Goal: Information Seeking & Learning: Learn about a topic

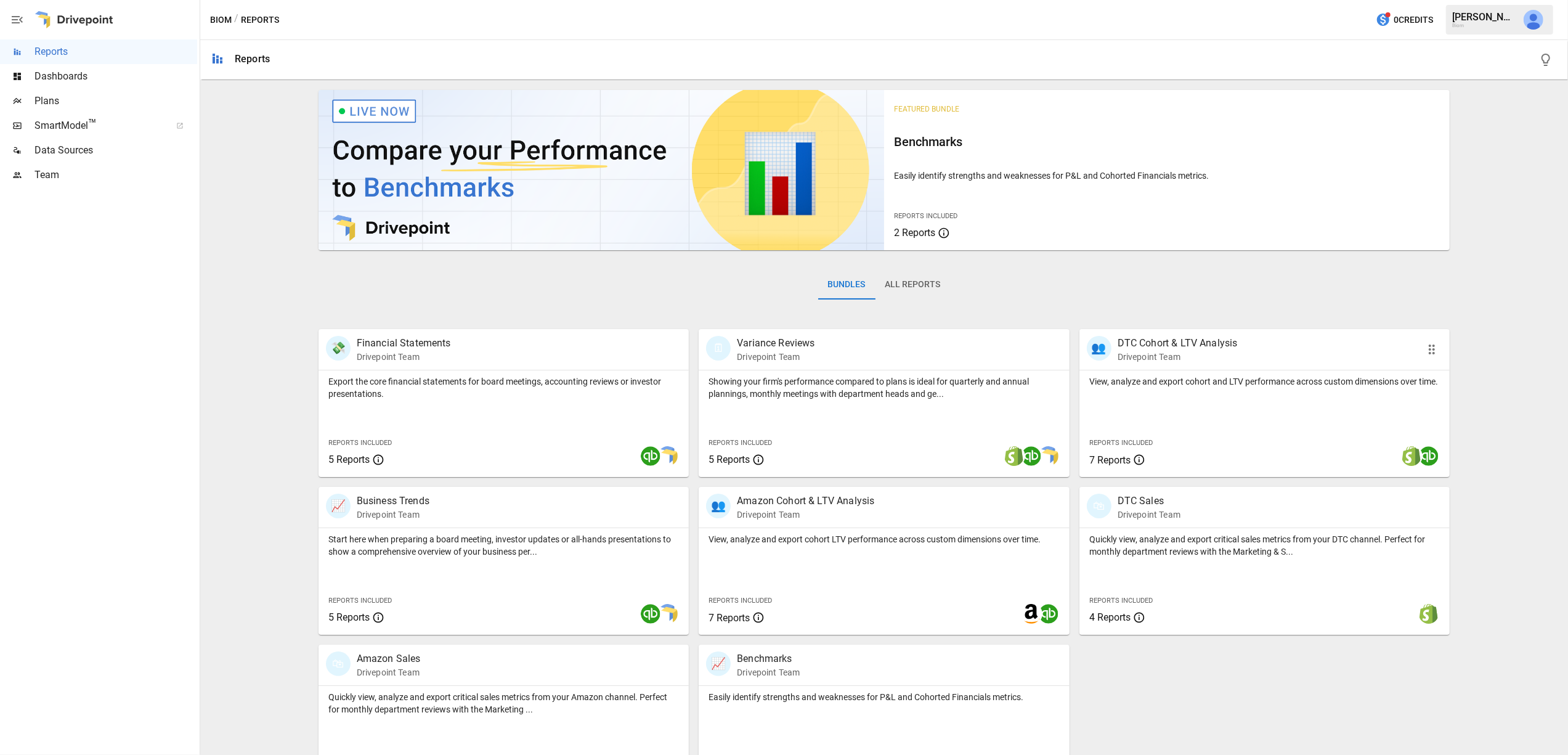
click at [1157, 365] on div "👥 DTC Cohort & LTV Analysis Drivepoint Team" at bounding box center [1265, 349] width 371 height 40
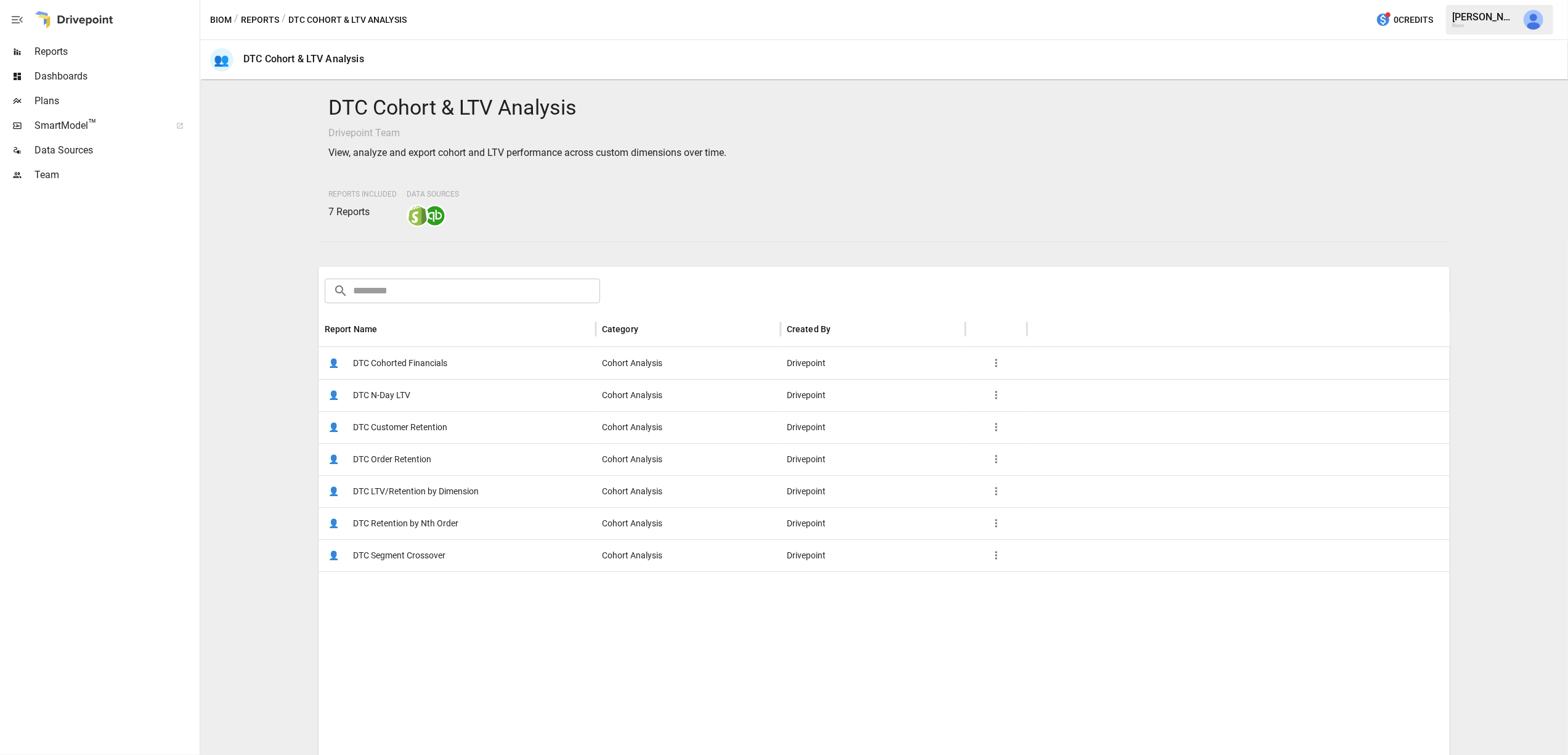
click at [438, 490] on span "DTC LTV/Retention by Dimension" at bounding box center [416, 491] width 126 height 31
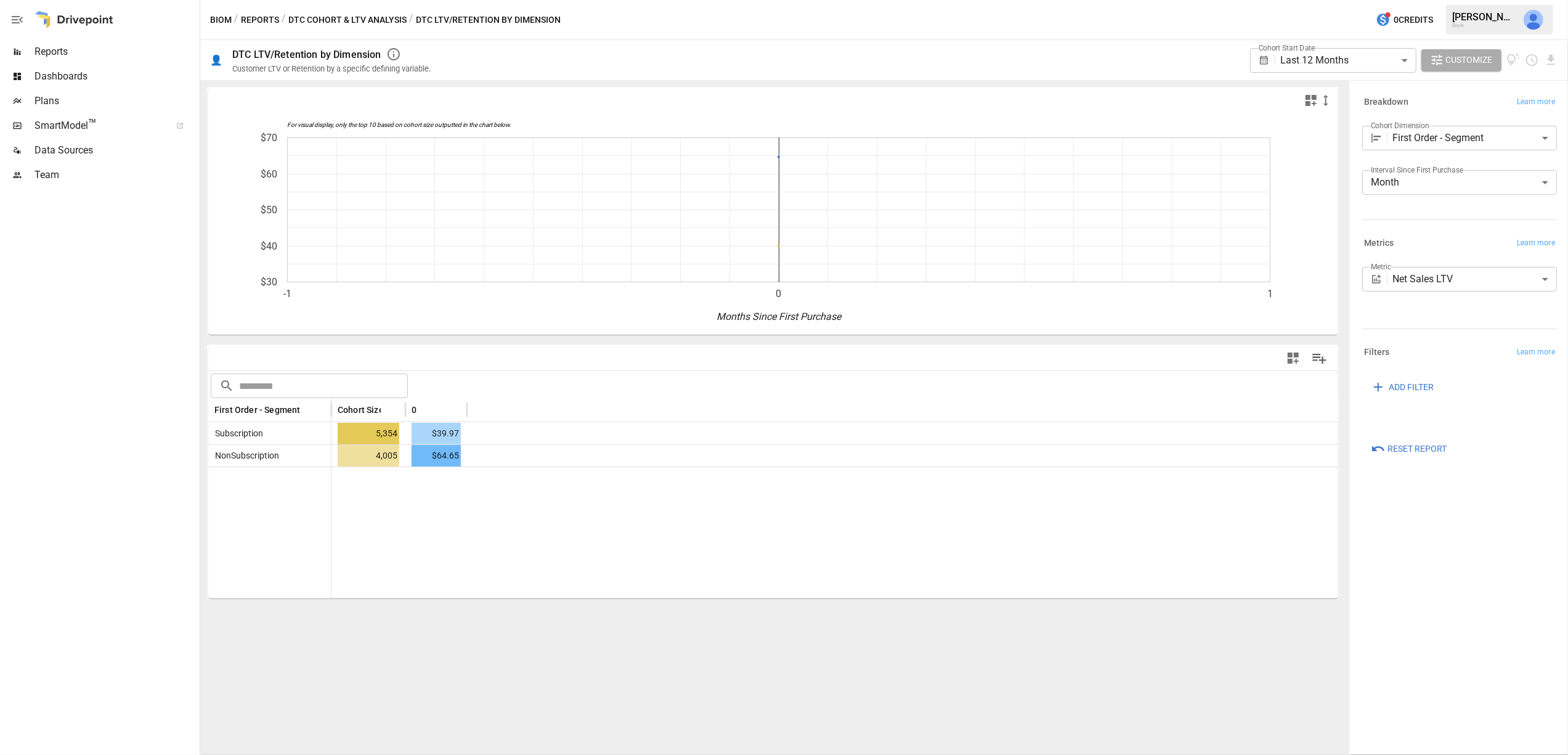
click at [339, 19] on button "DTC Cohort & LTV Analysis" at bounding box center [347, 20] width 118 height 16
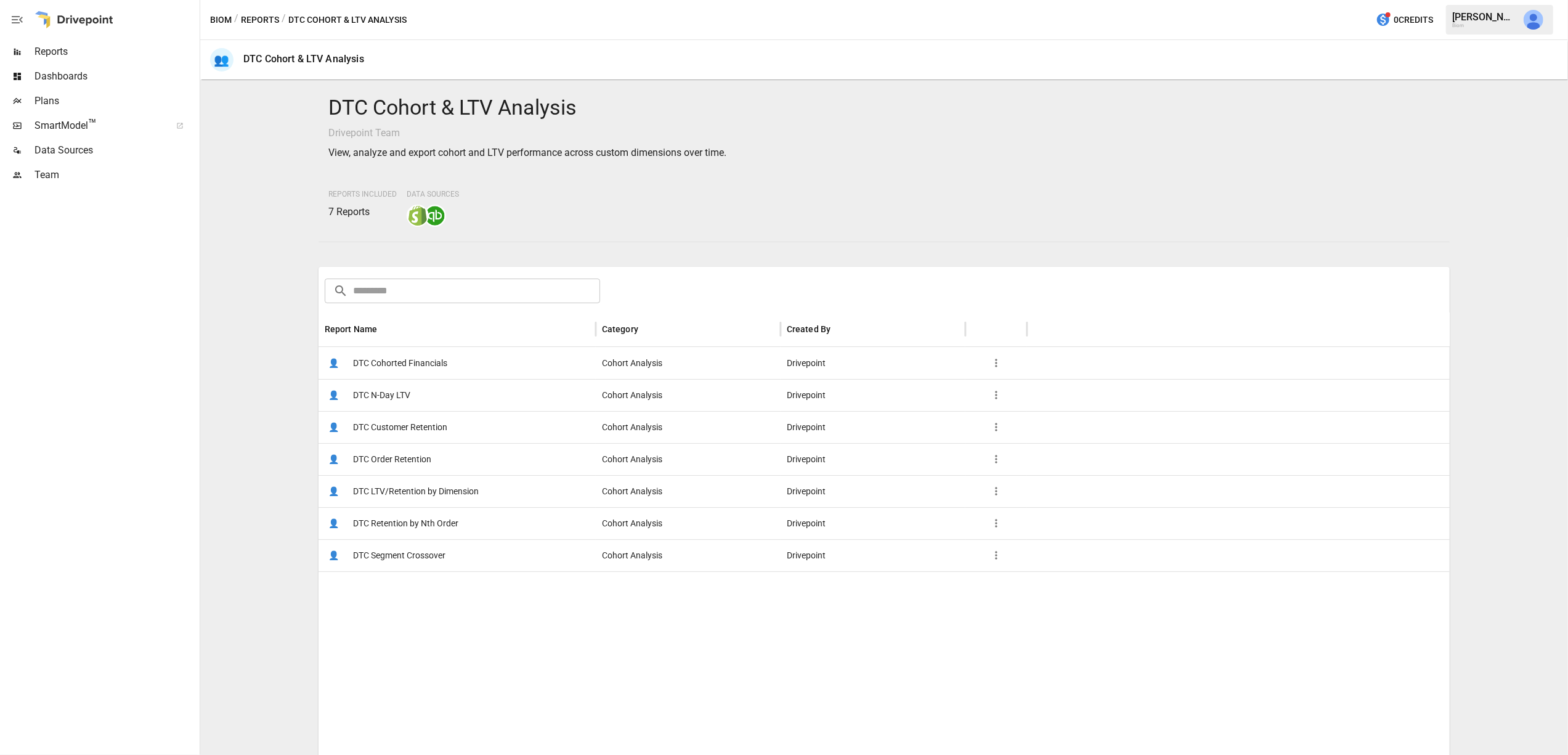
click at [394, 363] on span "DTC Cohorted Financials" at bounding box center [400, 363] width 94 height 31
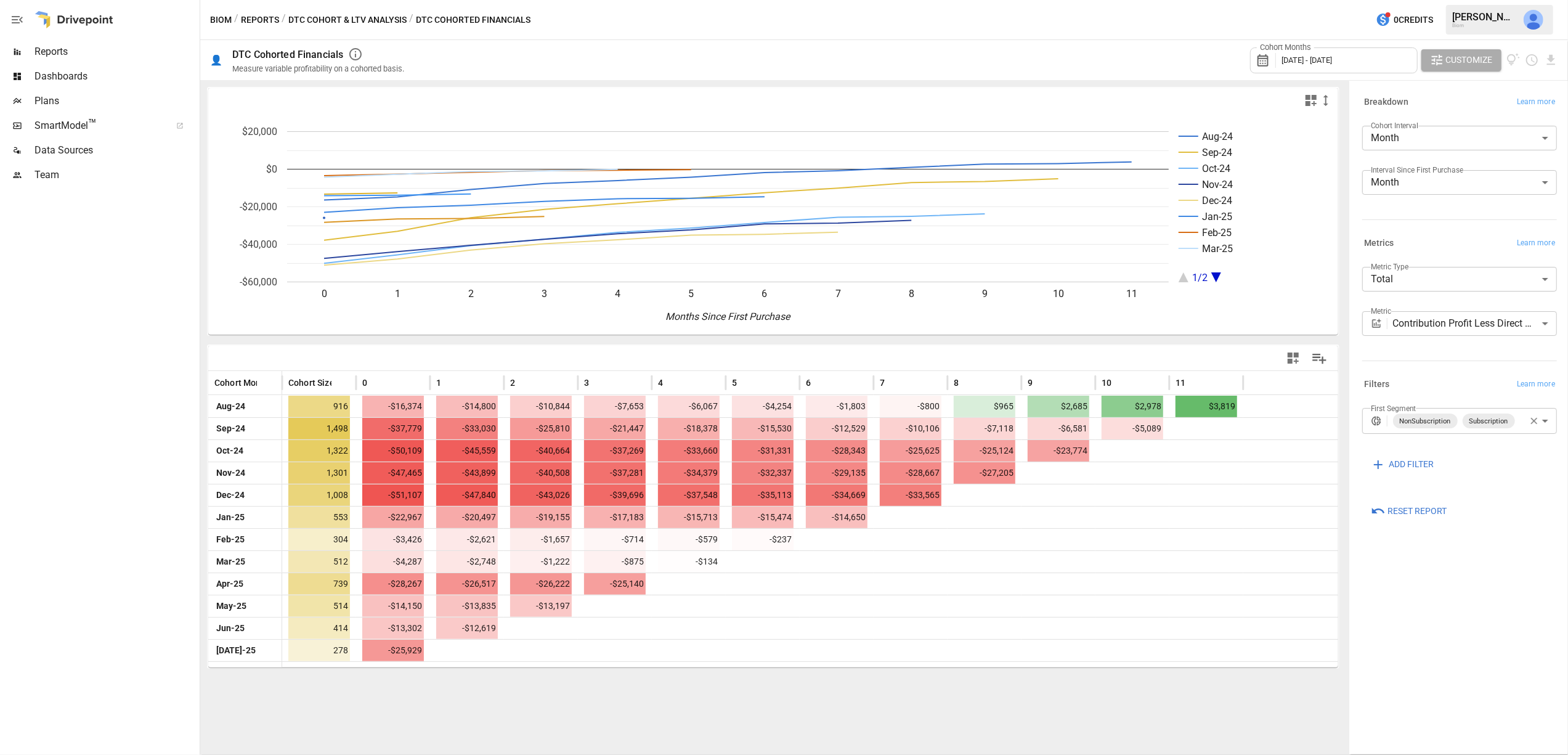
click at [1544, 0] on body "Reports Dashboards Plans SmartModel ™ Data Sources Team Biom / Reports / DTC Co…" at bounding box center [784, 0] width 1568 height 0
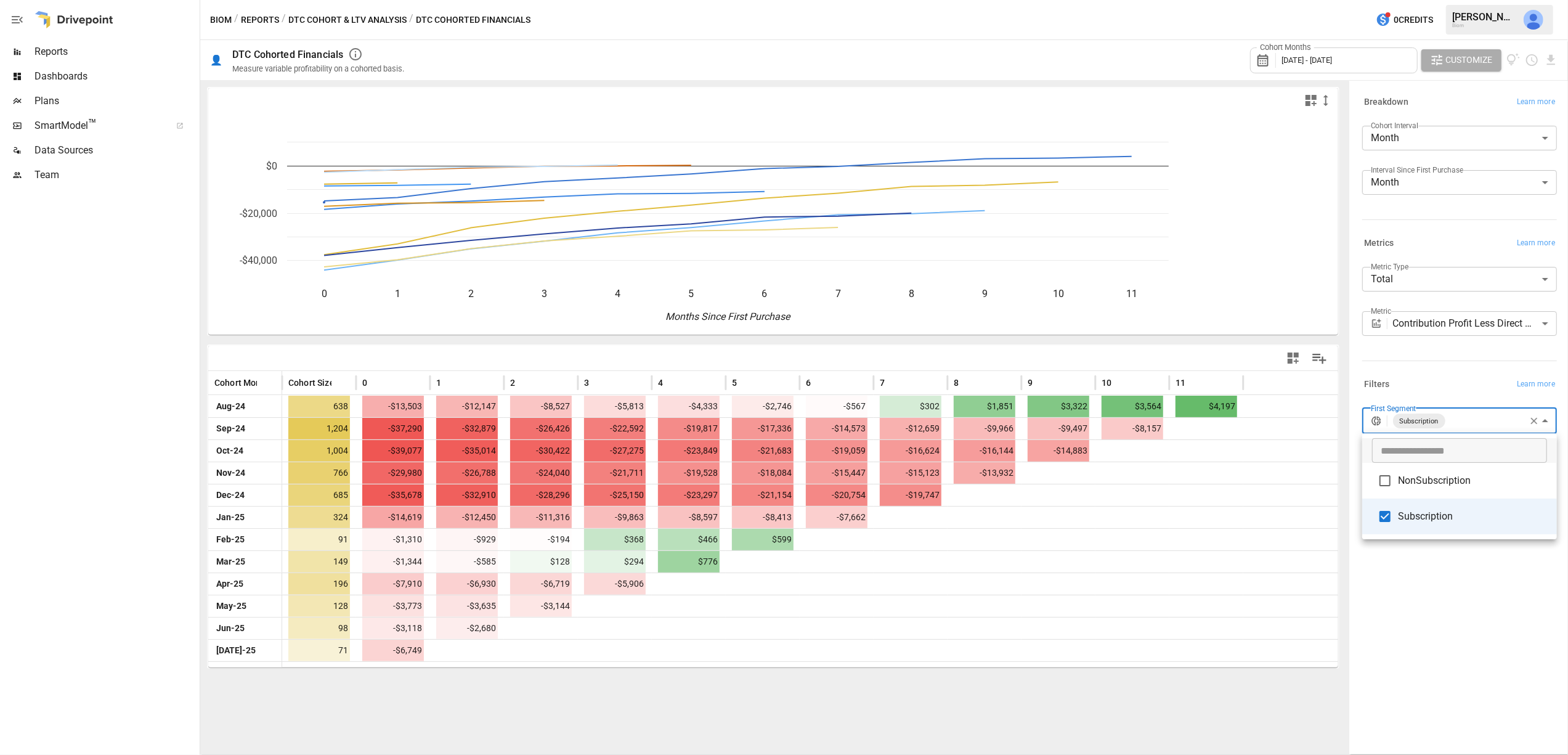
click at [1401, 555] on div at bounding box center [784, 378] width 1568 height 755
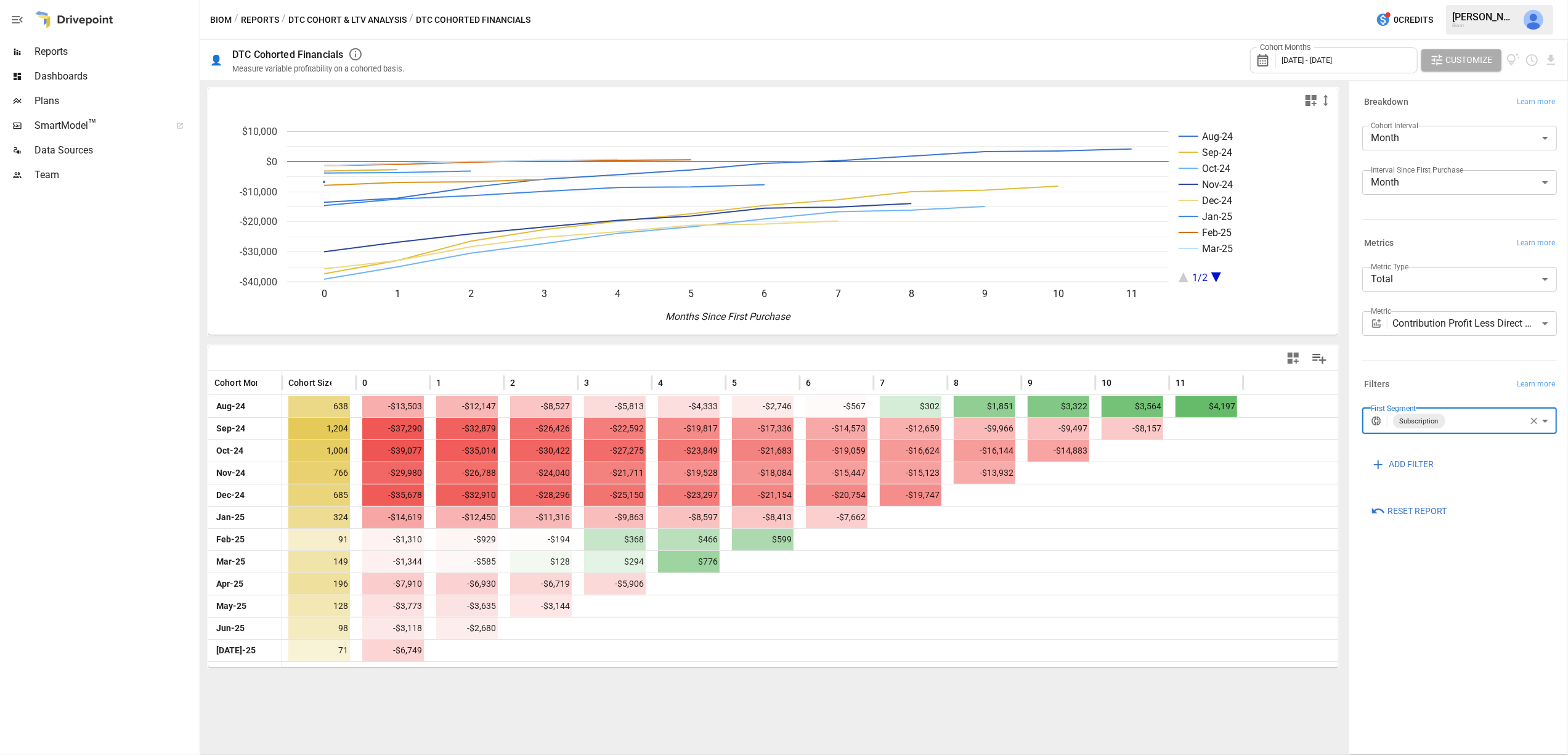
click at [1493, 0] on body "Reports Dashboards Plans SmartModel ™ Data Sources Team Biom / Reports / DTC Co…" at bounding box center [784, 0] width 1568 height 0
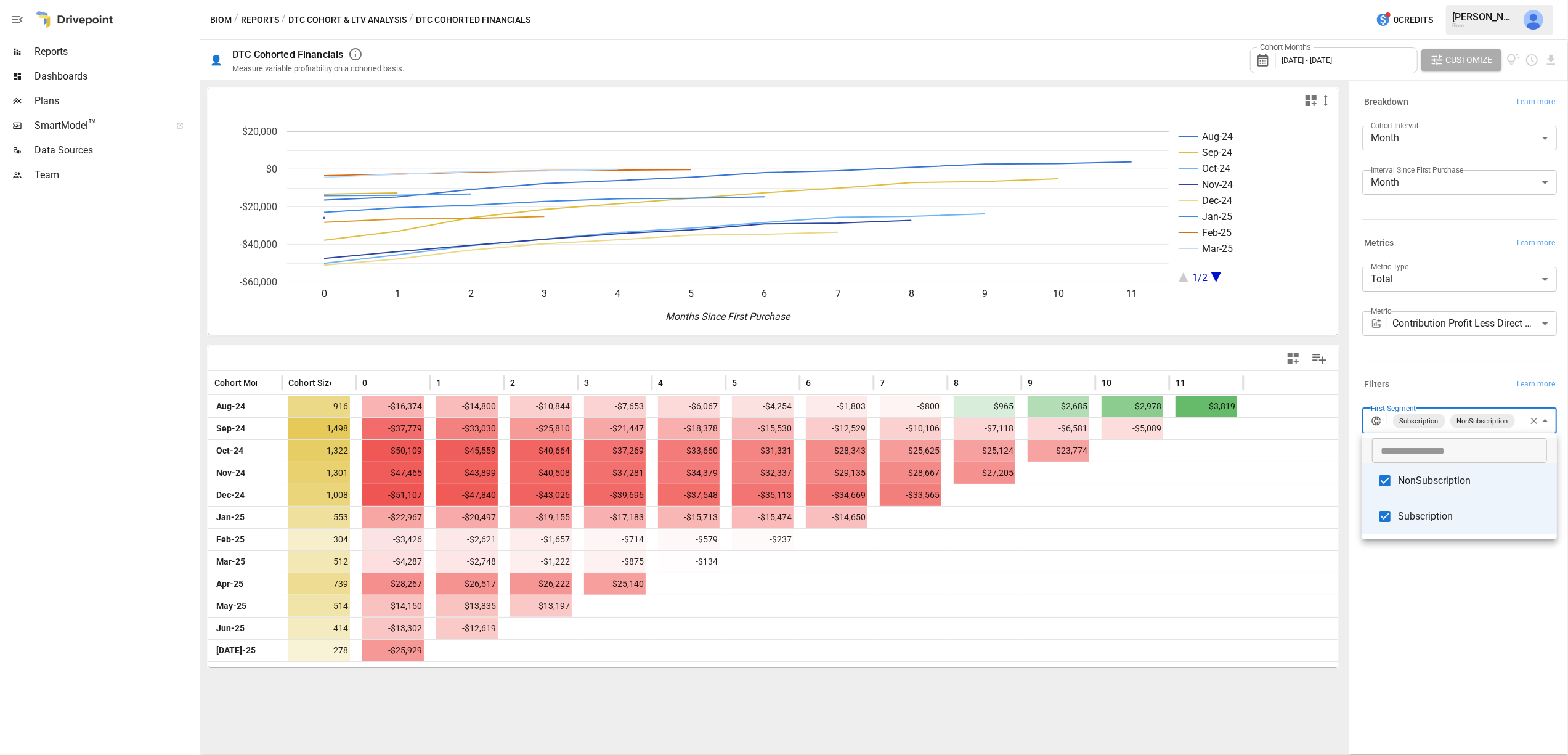
type input "**********"
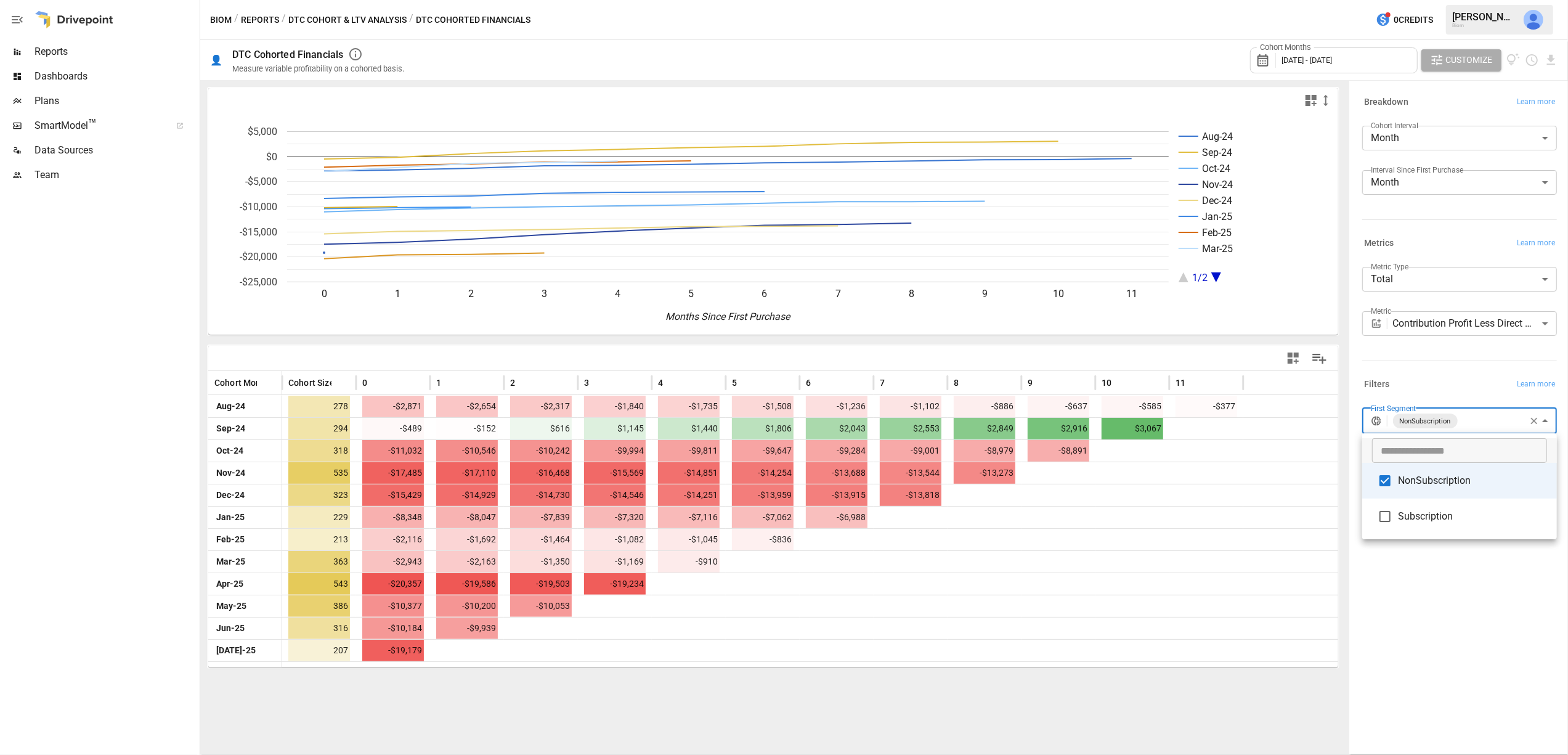
click at [1358, 60] on div at bounding box center [784, 378] width 1568 height 755
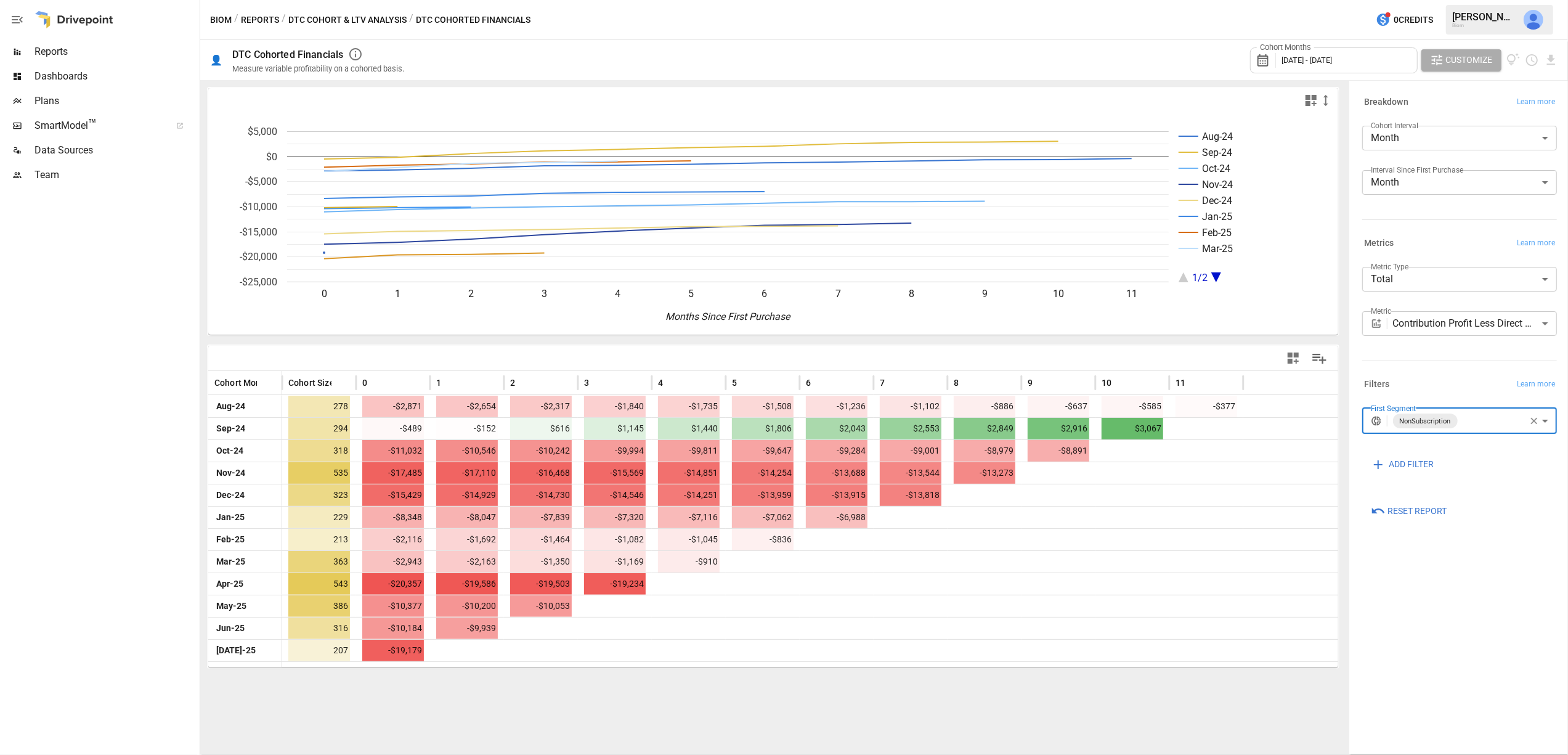
click at [1332, 61] on span "[DATE] - [DATE]" at bounding box center [1306, 60] width 50 height 9
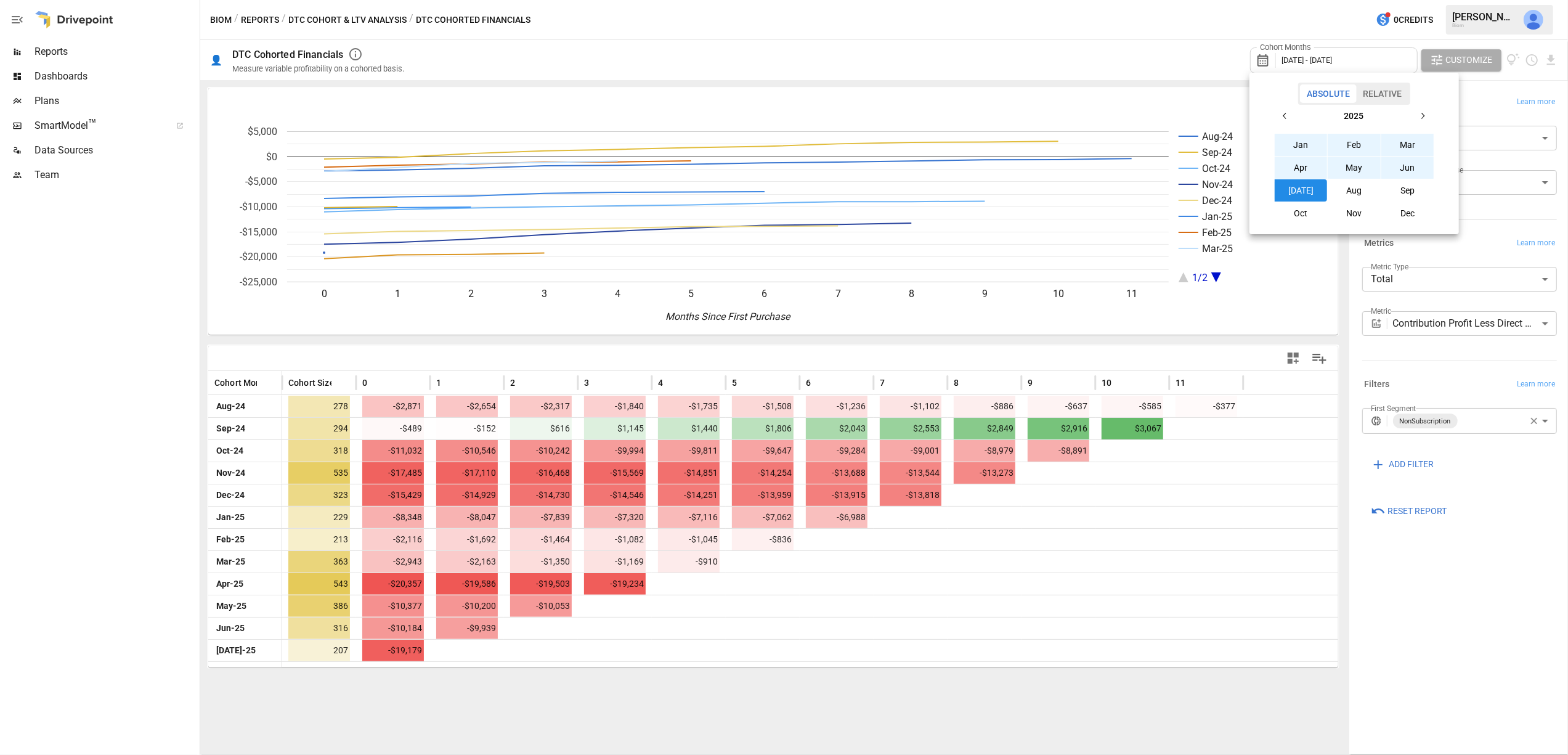
click at [1284, 113] on icon "button" at bounding box center [1285, 116] width 10 height 10
click at [1298, 145] on button "Jan" at bounding box center [1301, 145] width 53 height 22
click at [1422, 119] on icon "button" at bounding box center [1423, 116] width 10 height 10
click at [1308, 192] on button "[DATE]" at bounding box center [1301, 191] width 53 height 22
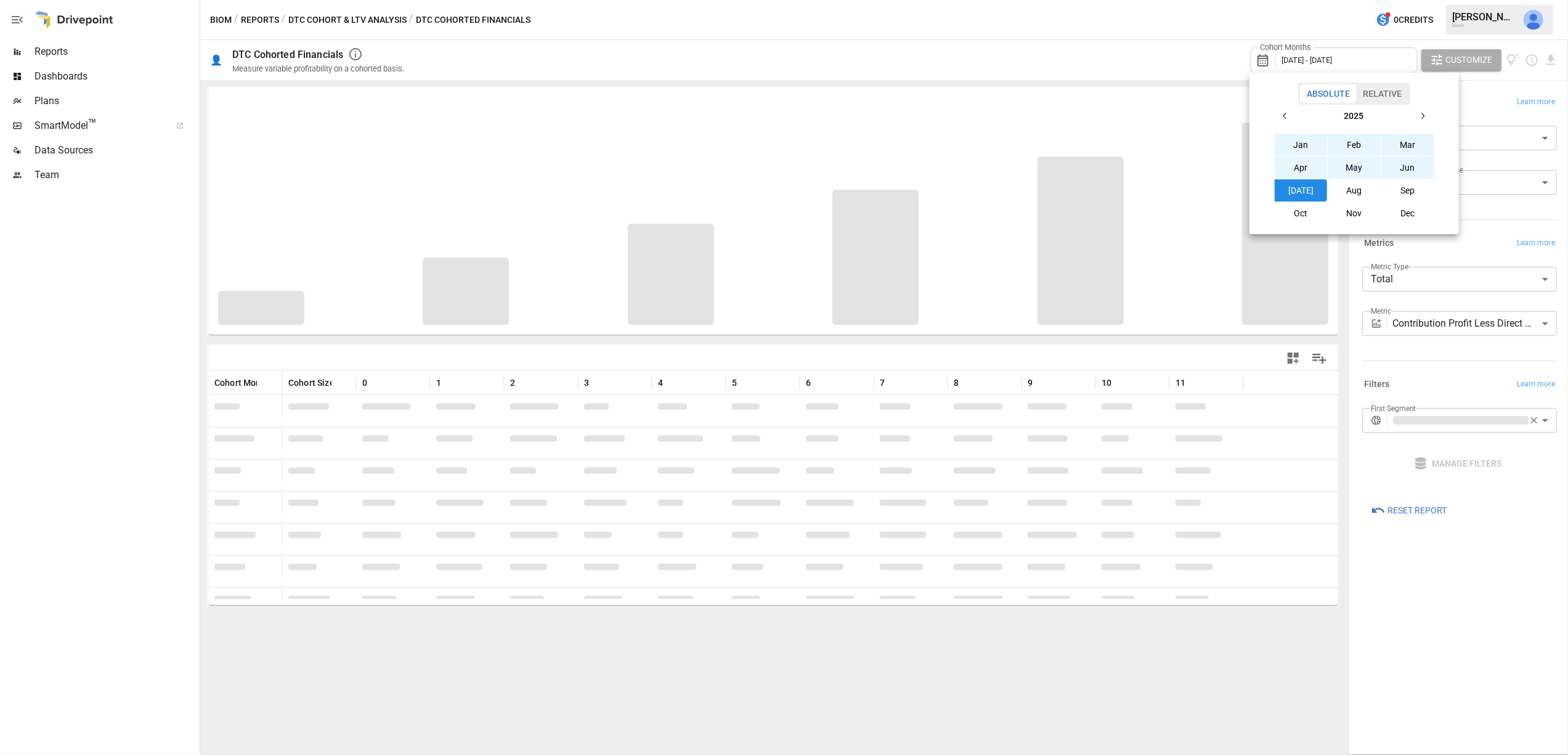
click at [1150, 64] on div at bounding box center [784, 378] width 1568 height 755
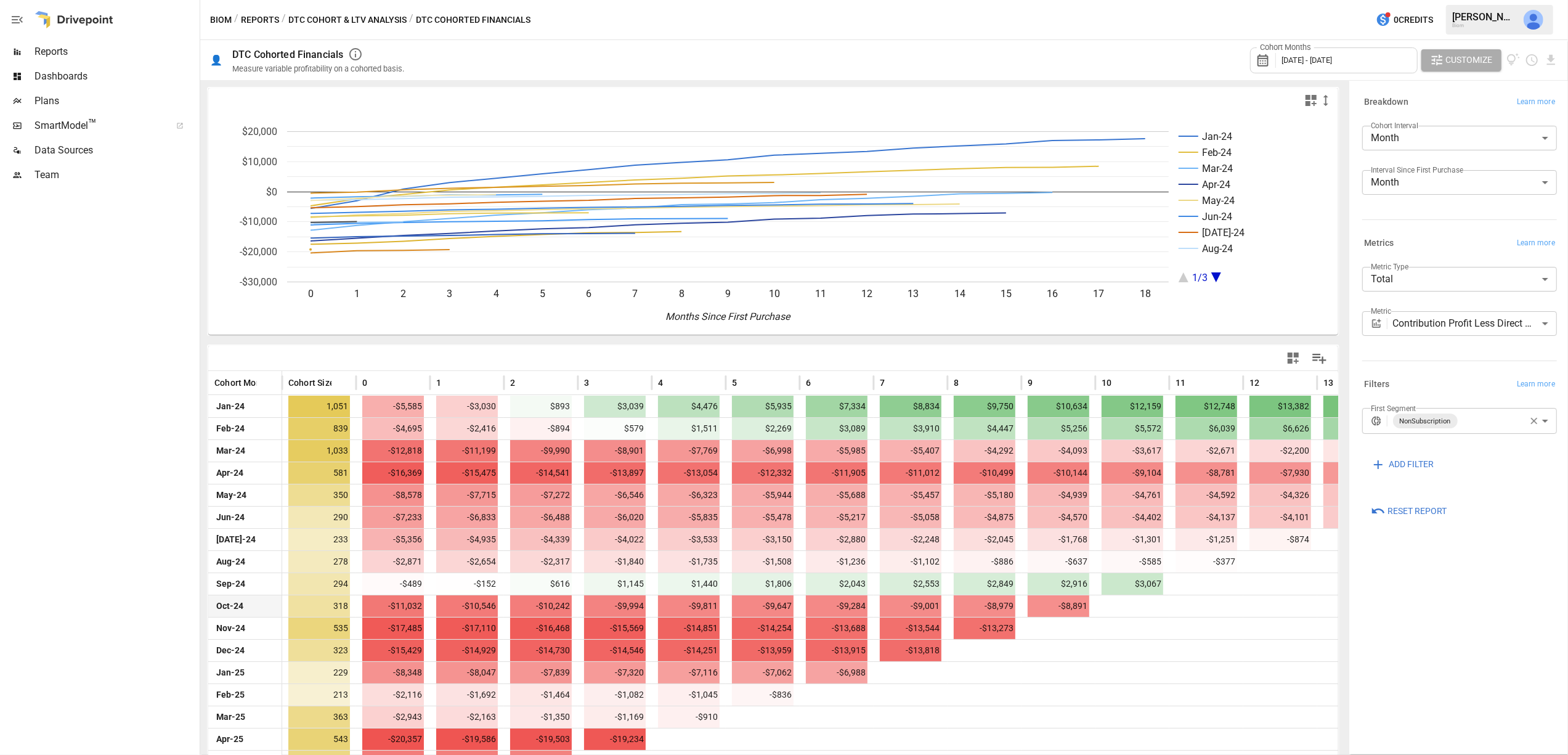
scroll to position [69, 0]
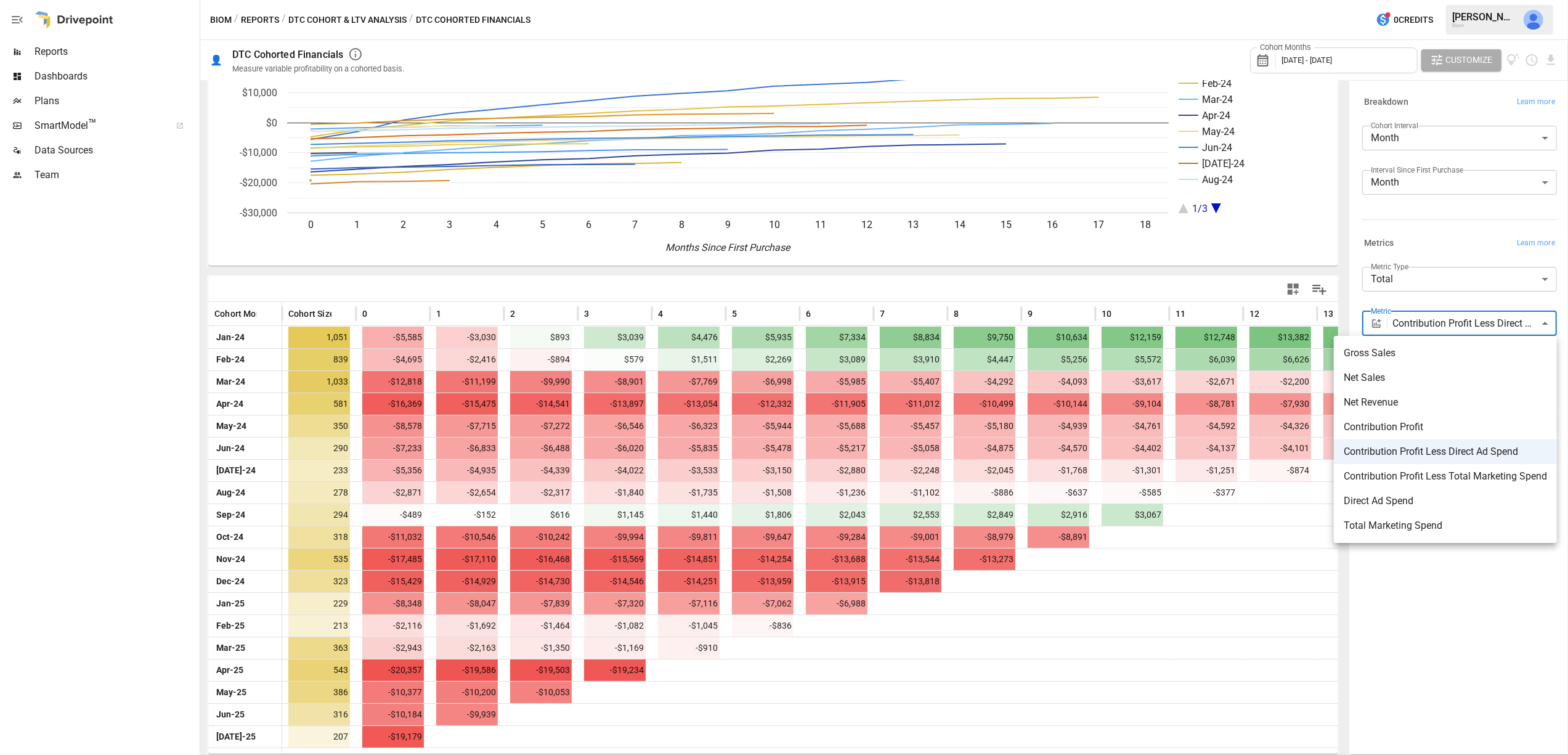
click at [1496, 0] on body "Reports Dashboards Plans SmartModel ™ Data Sources Team Biom / Reports / DTC Co…" at bounding box center [784, 0] width 1568 height 0
click at [1481, 477] on span "Contribution Profit Less Total Marketing Spend" at bounding box center [1445, 477] width 204 height 15
type input "**********"
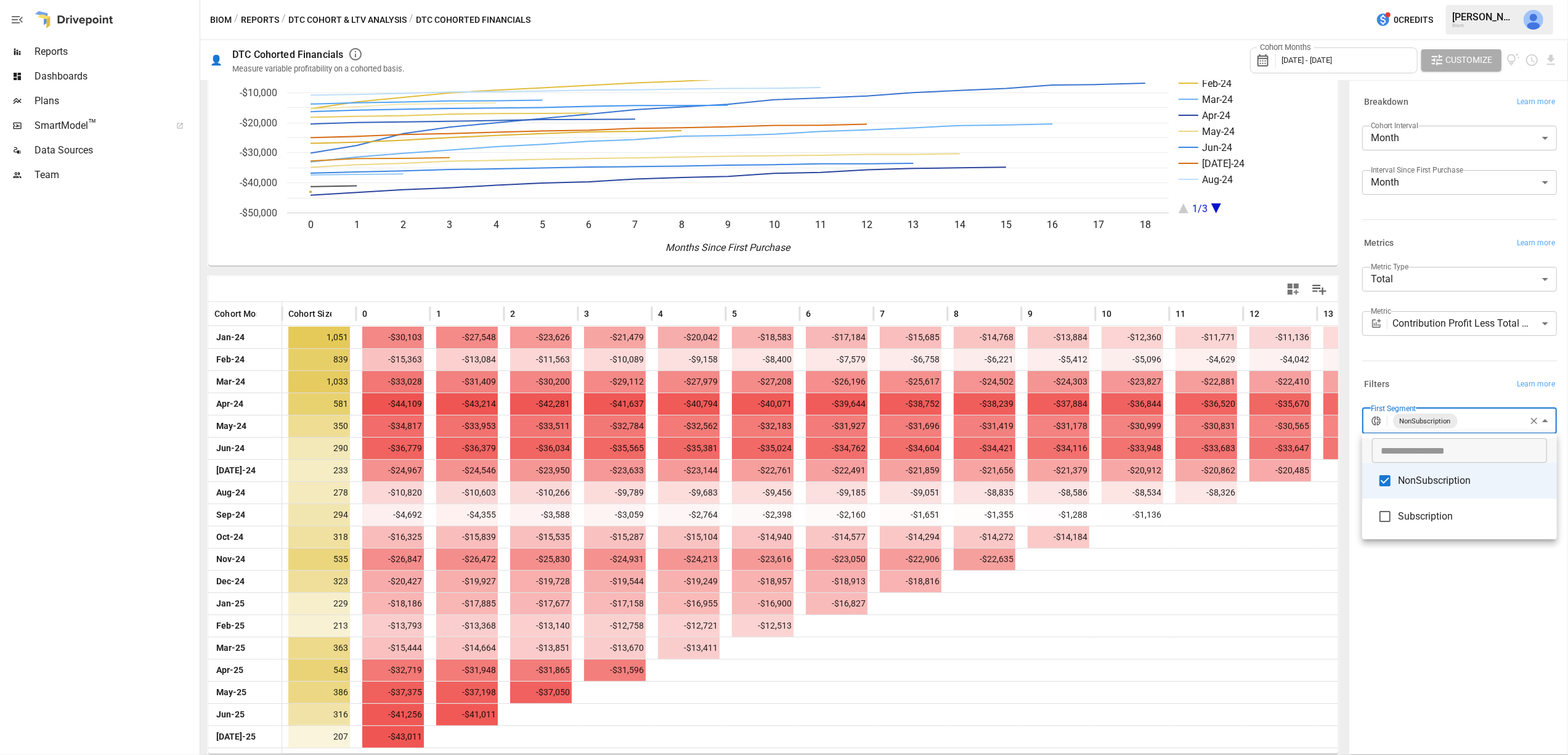
click at [1502, 0] on body "Reports Dashboards Plans SmartModel ™ Data Sources Team Biom / Reports / DTC Co…" at bounding box center [784, 0] width 1568 height 0
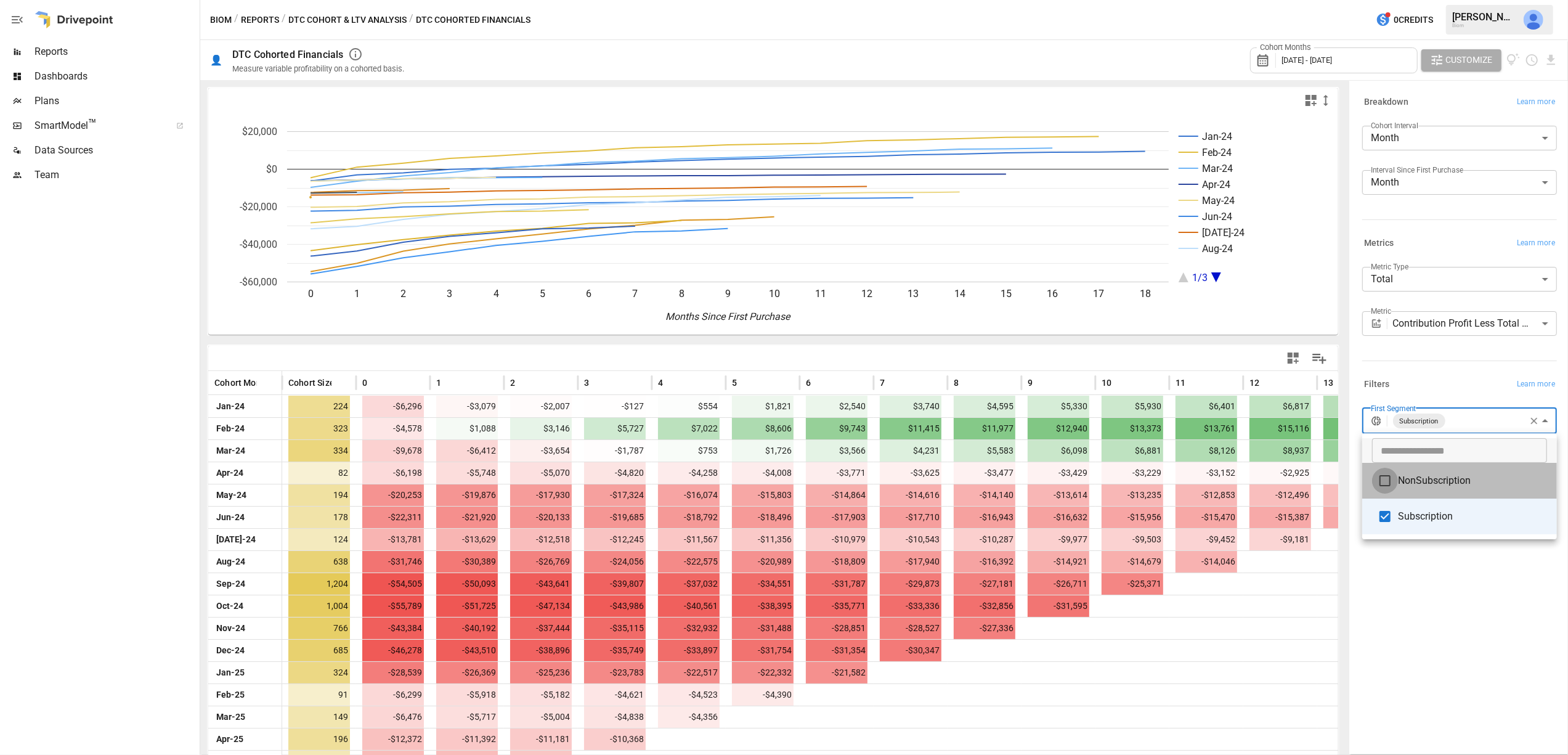
type input "**********"
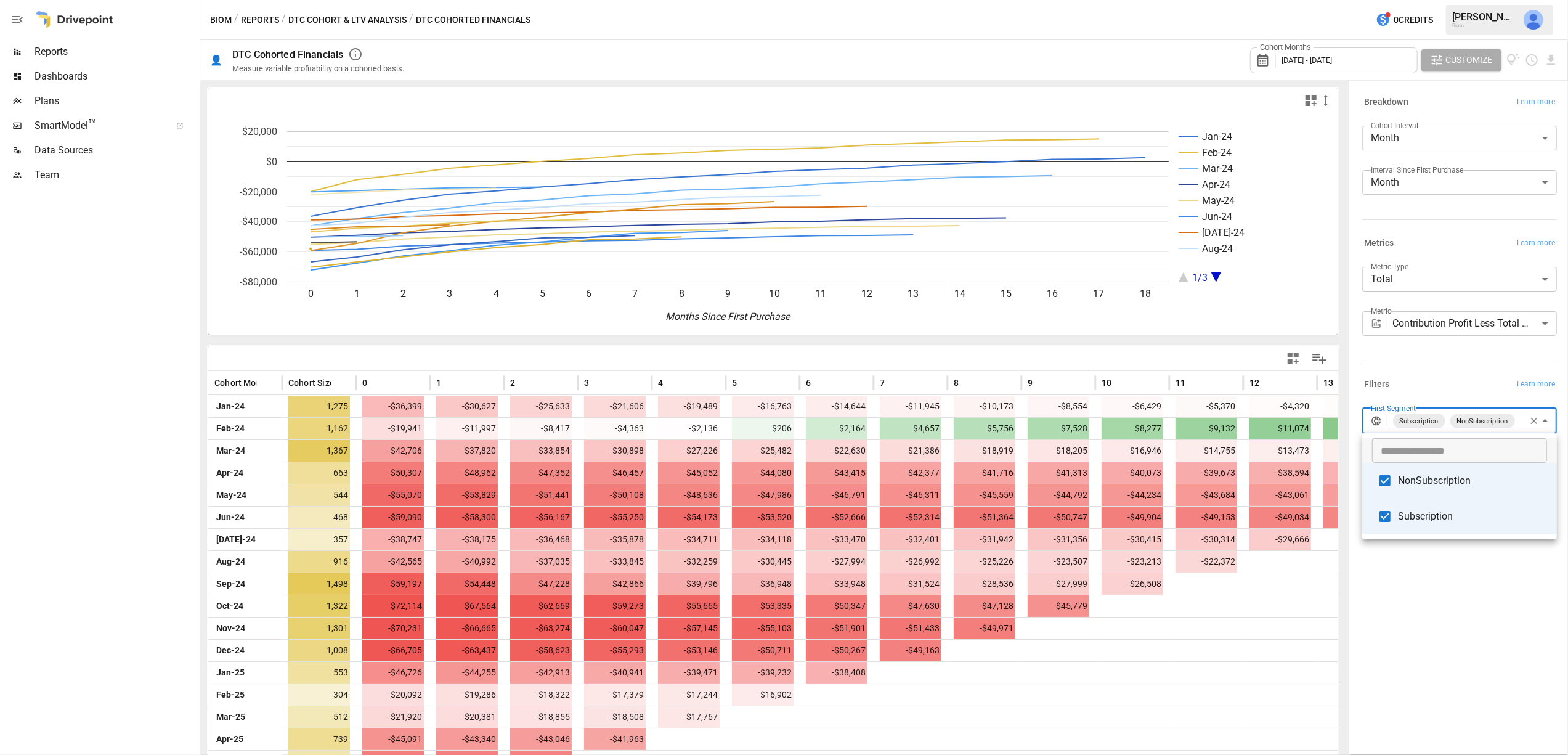
click at [1310, 60] on div at bounding box center [784, 378] width 1568 height 755
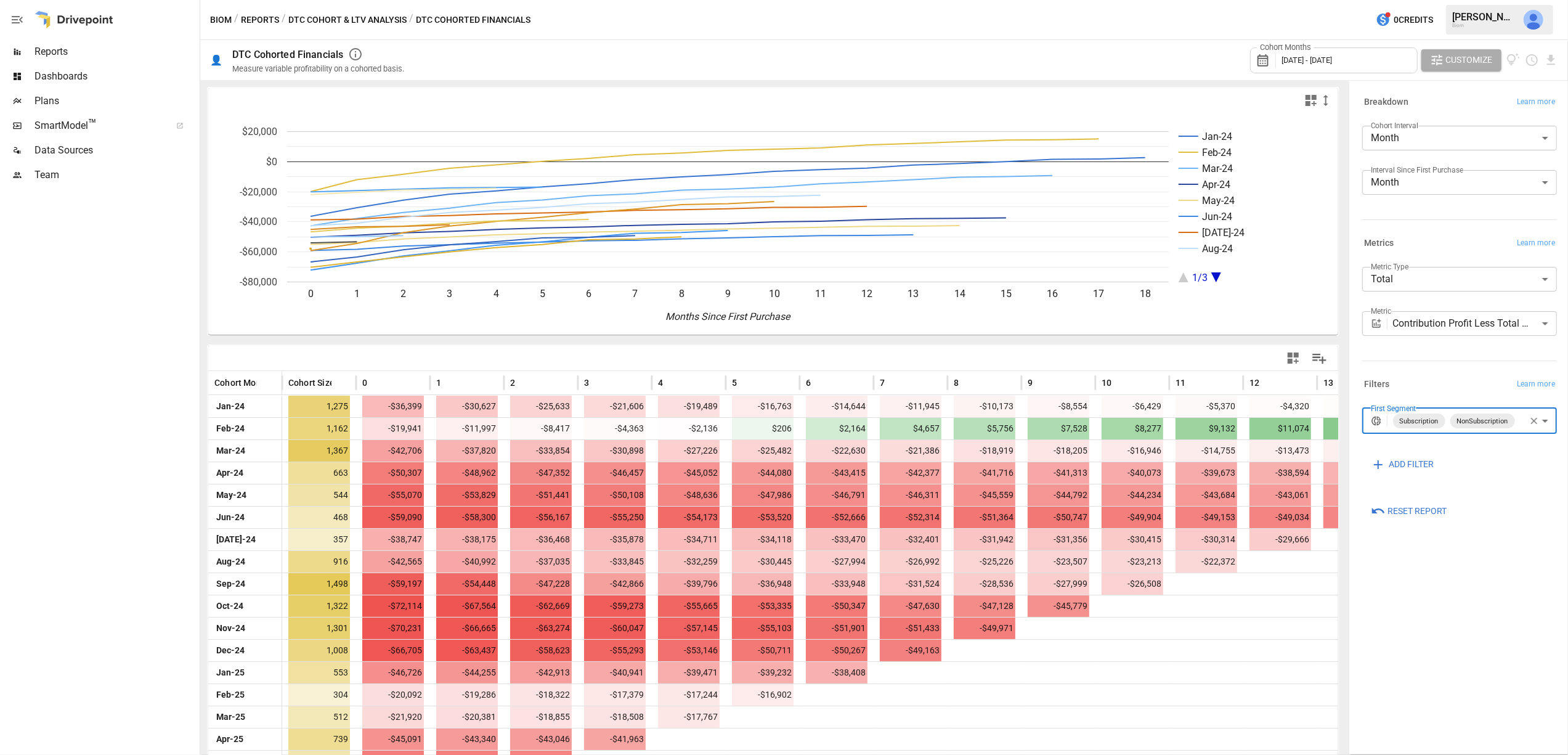
click at [1270, 63] on icon at bounding box center [1266, 60] width 21 height 15
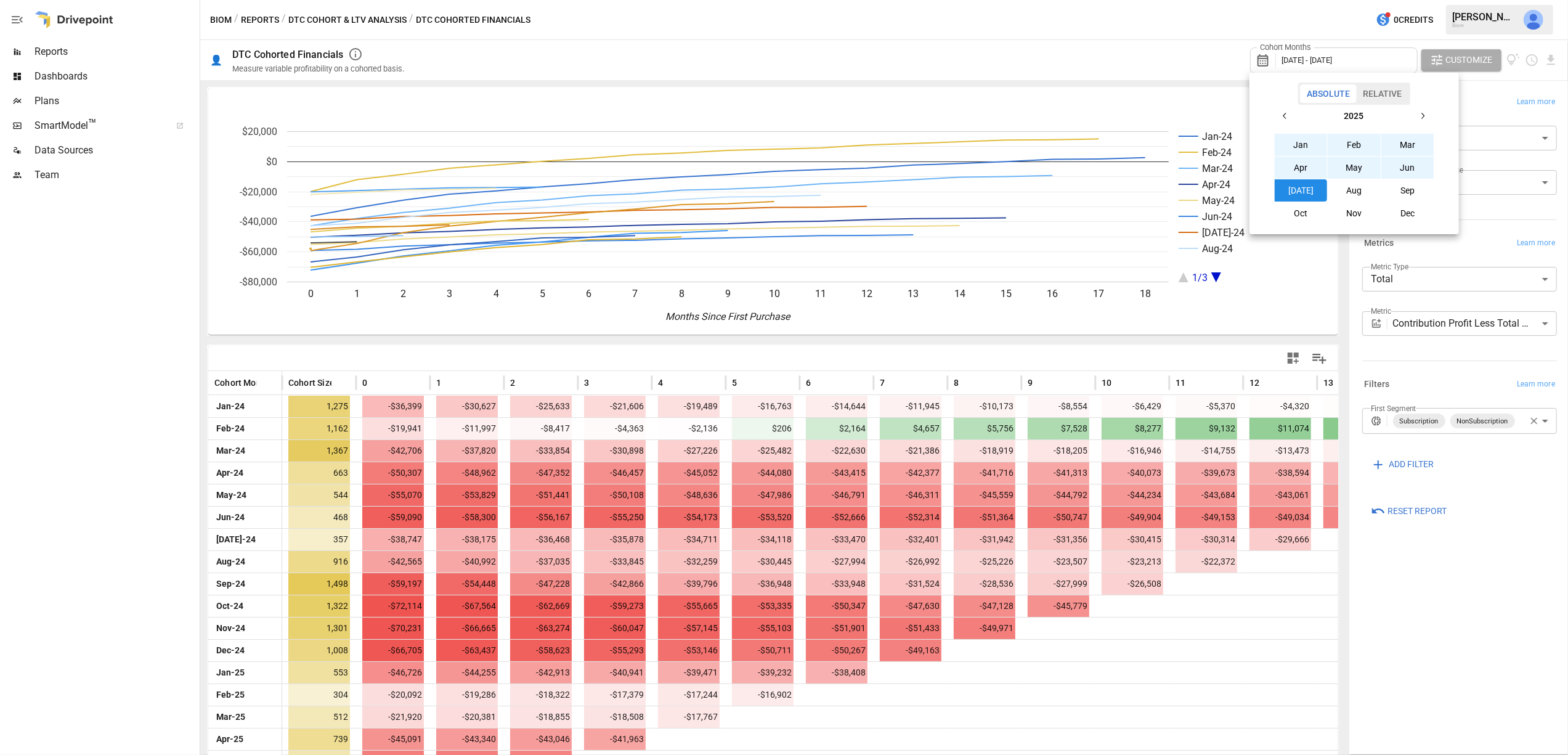
click at [1287, 112] on icon "button" at bounding box center [1285, 116] width 10 height 10
click at [1304, 145] on button "Jan" at bounding box center [1301, 145] width 53 height 22
click at [1422, 115] on icon "button" at bounding box center [1423, 116] width 10 height 10
click at [1421, 114] on icon "button" at bounding box center [1423, 116] width 10 height 10
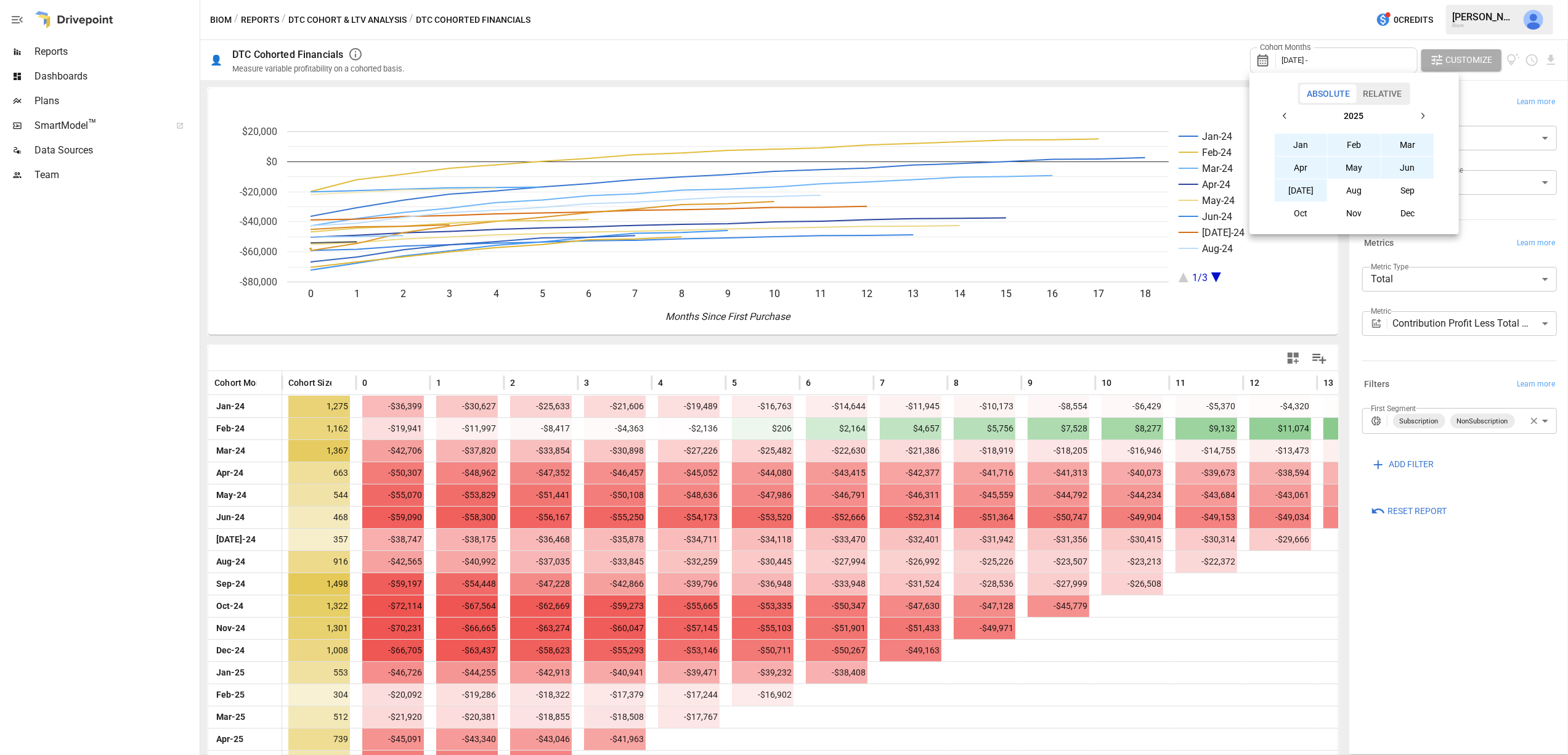
click at [1303, 188] on button "[DATE]" at bounding box center [1301, 191] width 53 height 22
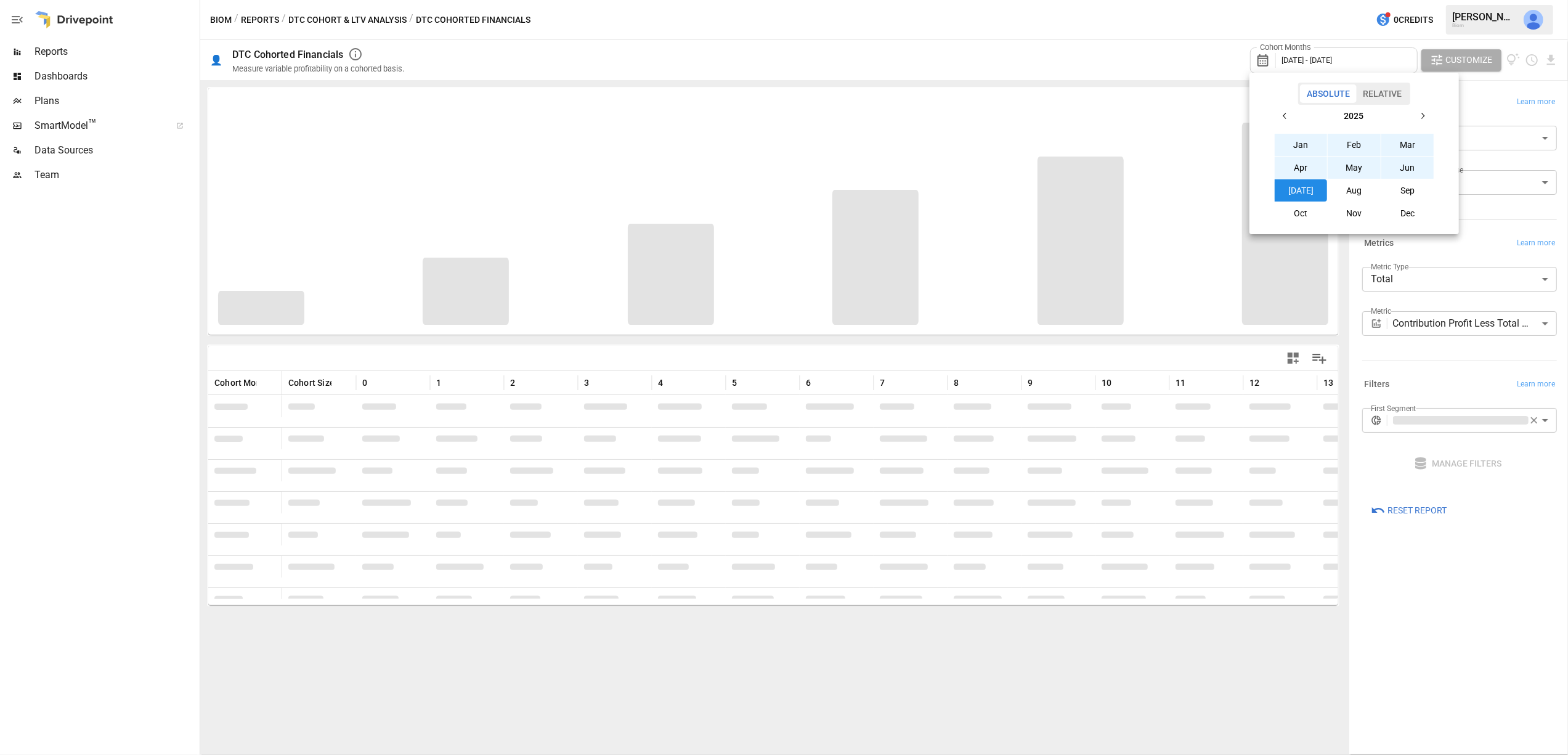
click at [1061, 64] on div at bounding box center [784, 378] width 1568 height 755
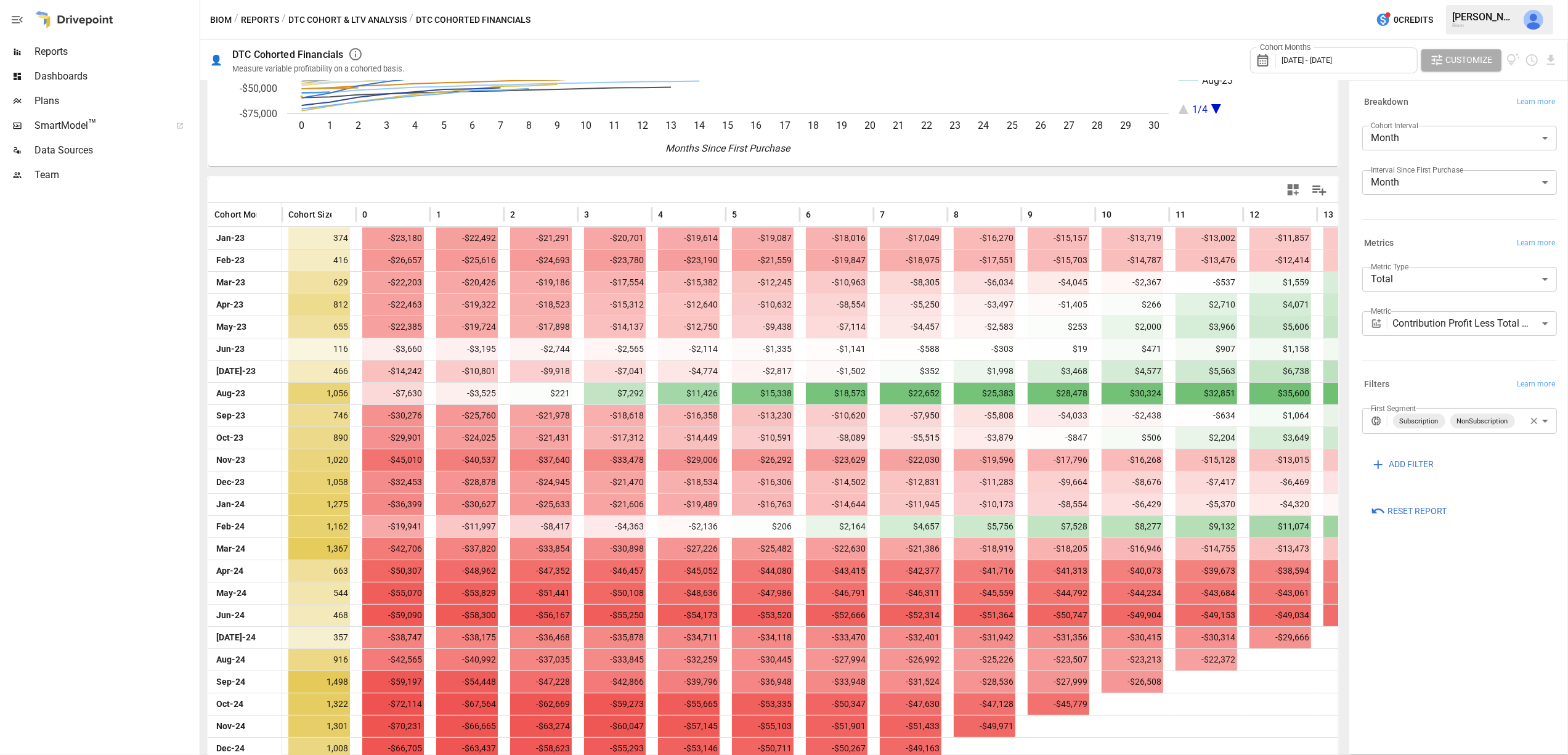
scroll to position [335, 0]
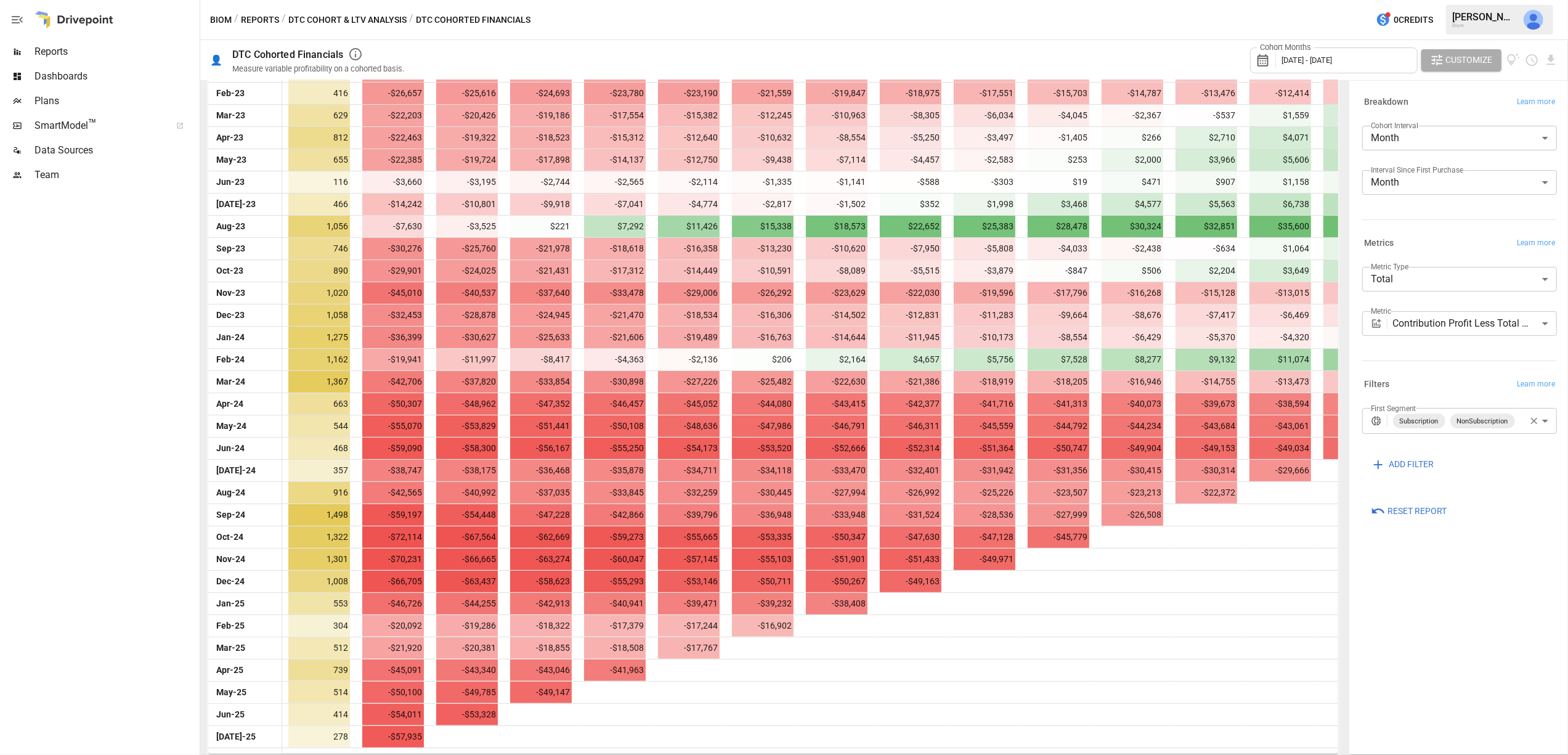
click at [1504, 0] on body "Reports Dashboards Plans SmartModel ™ Data Sources Team Biom / Reports / DTC Co…" at bounding box center [784, 0] width 1568 height 0
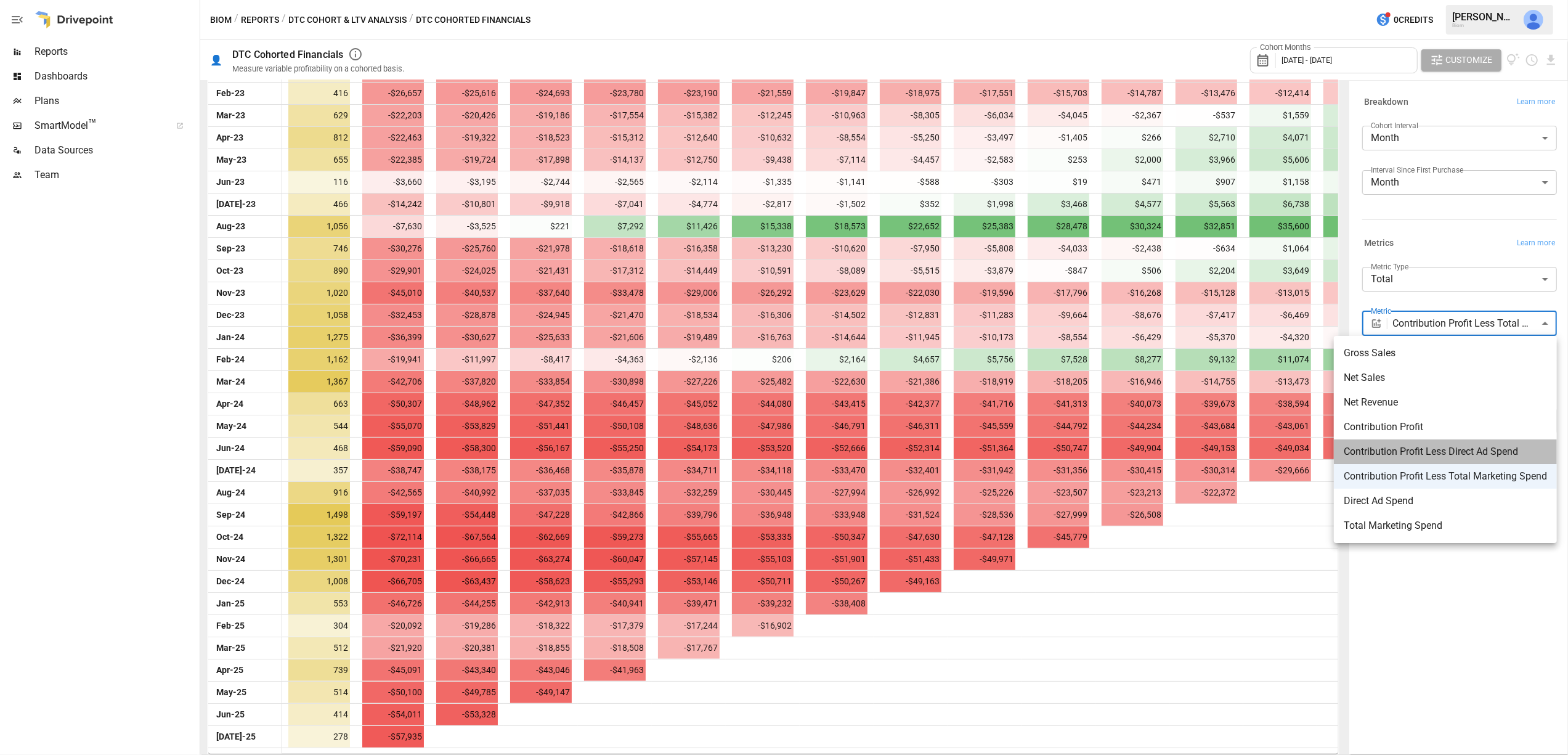
click at [1477, 453] on span "Contribution Profit Less Direct Ad Spend" at bounding box center [1445, 452] width 204 height 15
type input "**********"
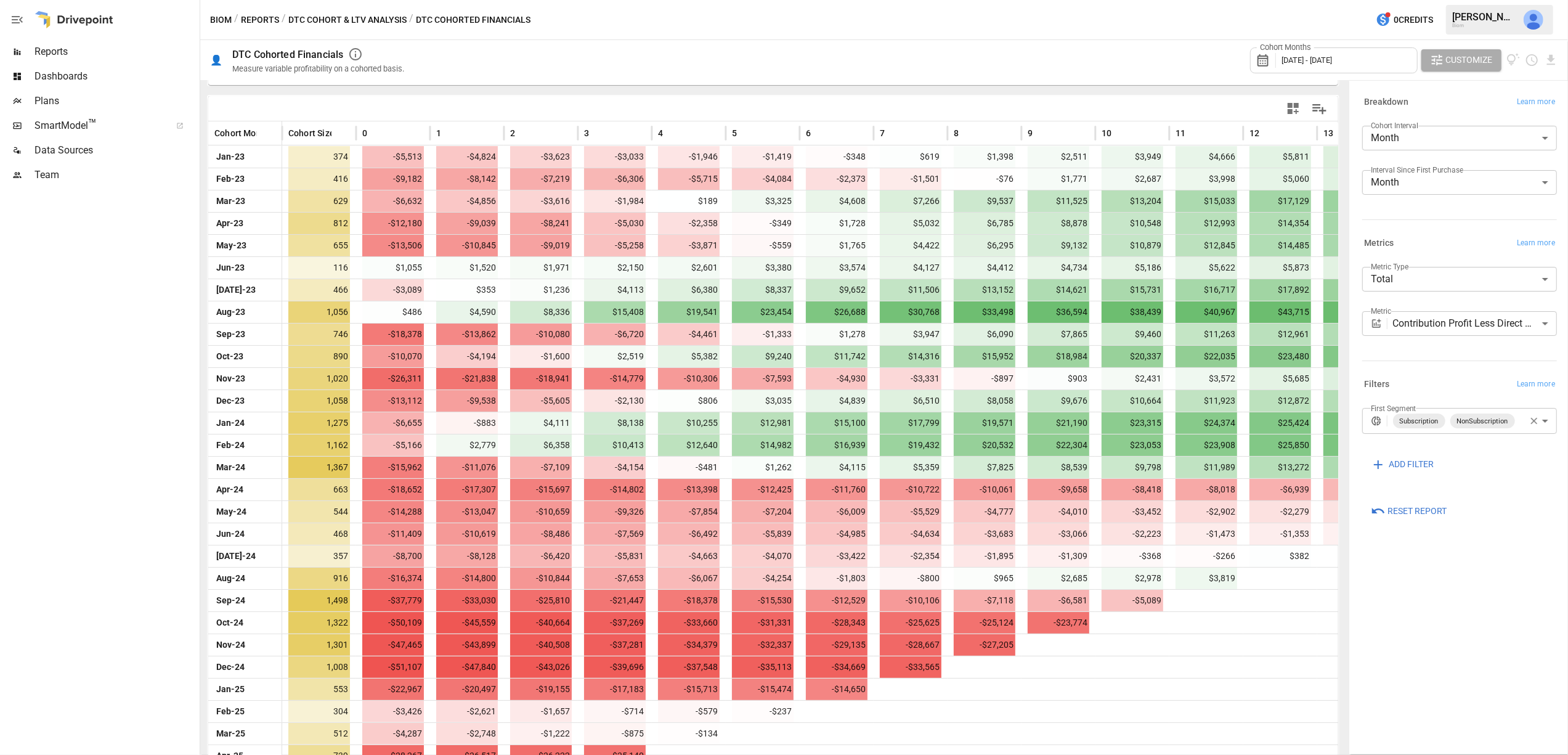
scroll to position [252, 0]
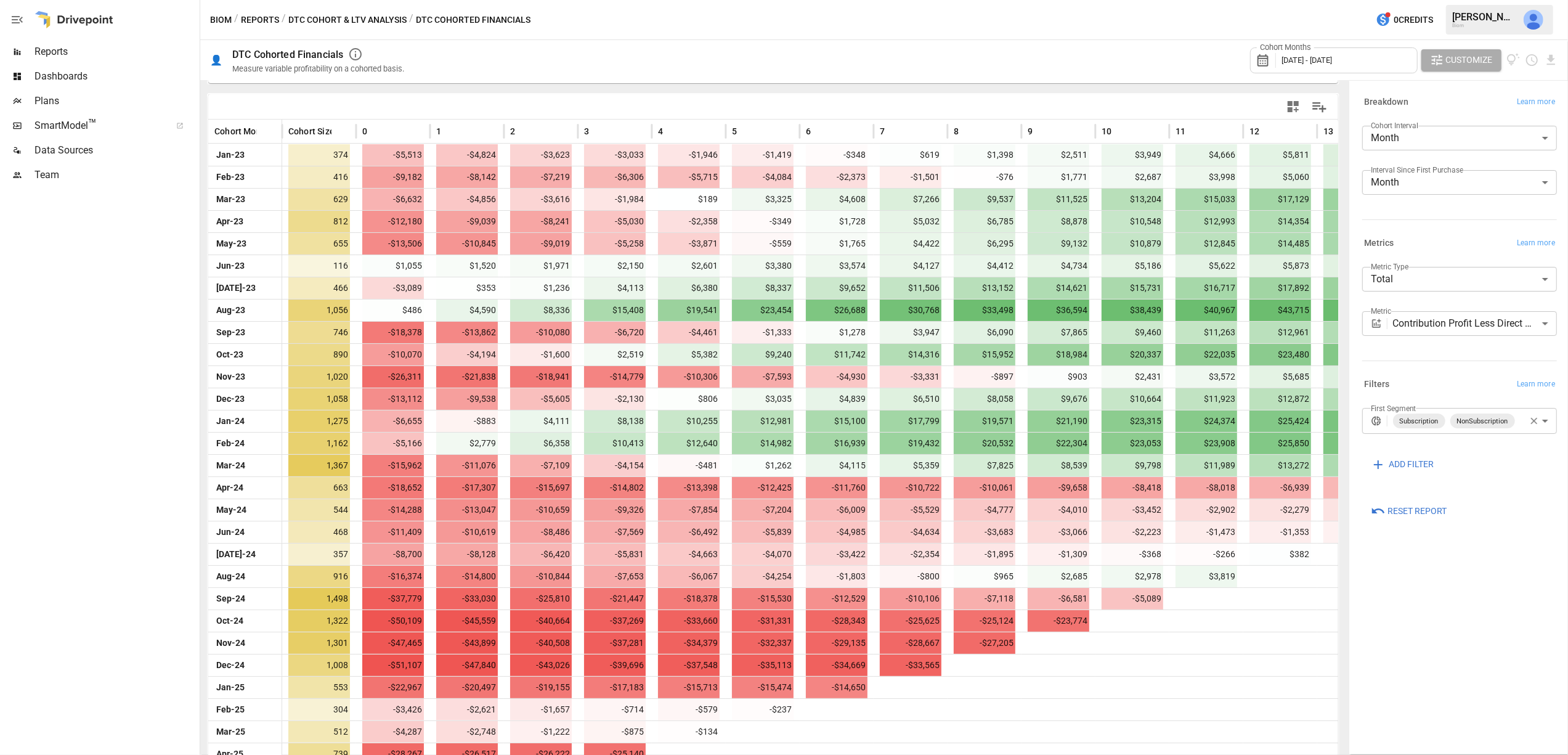
click at [258, 18] on button "Reports" at bounding box center [260, 20] width 38 height 16
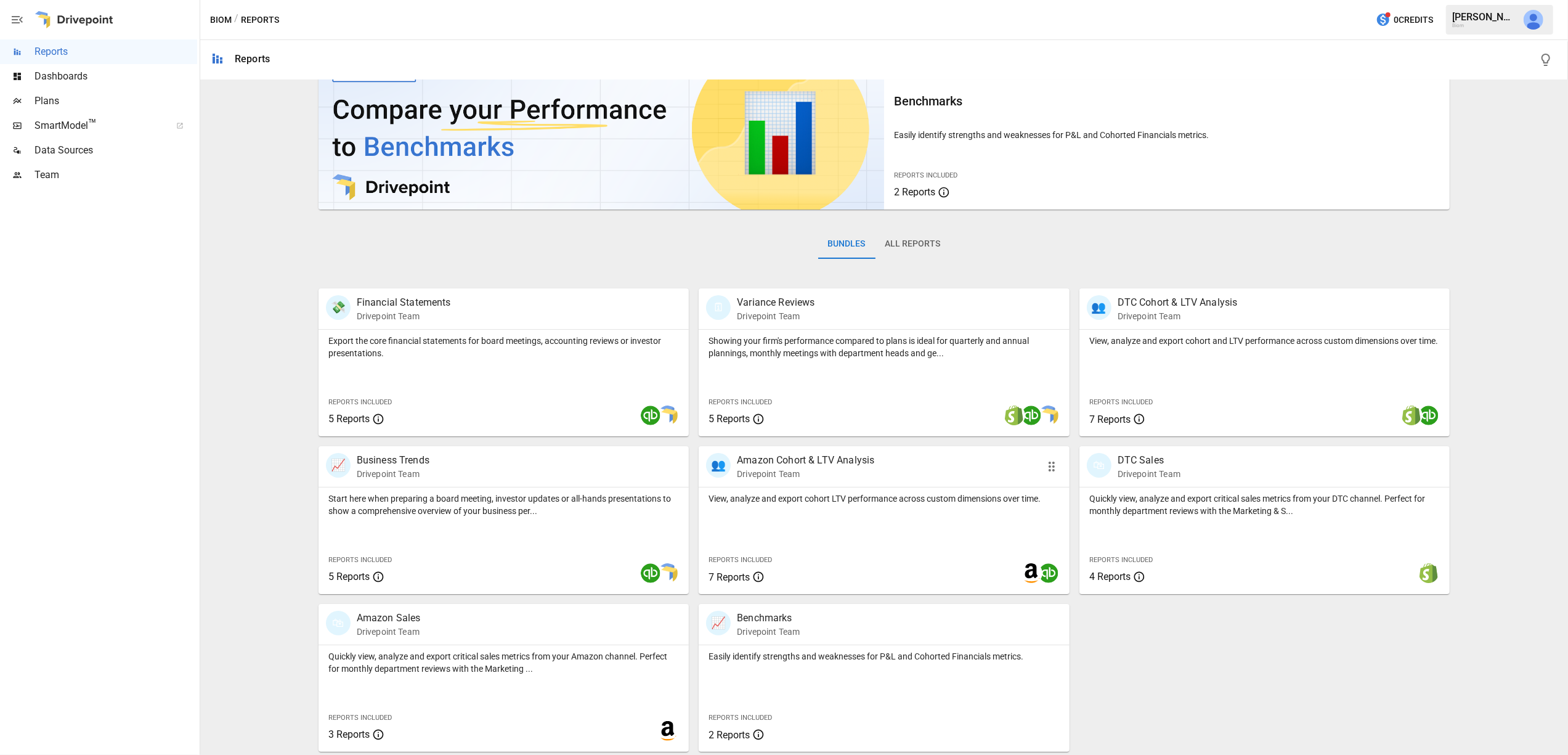
scroll to position [39, 0]
click at [910, 247] on button "All Reports" at bounding box center [913, 245] width 75 height 29
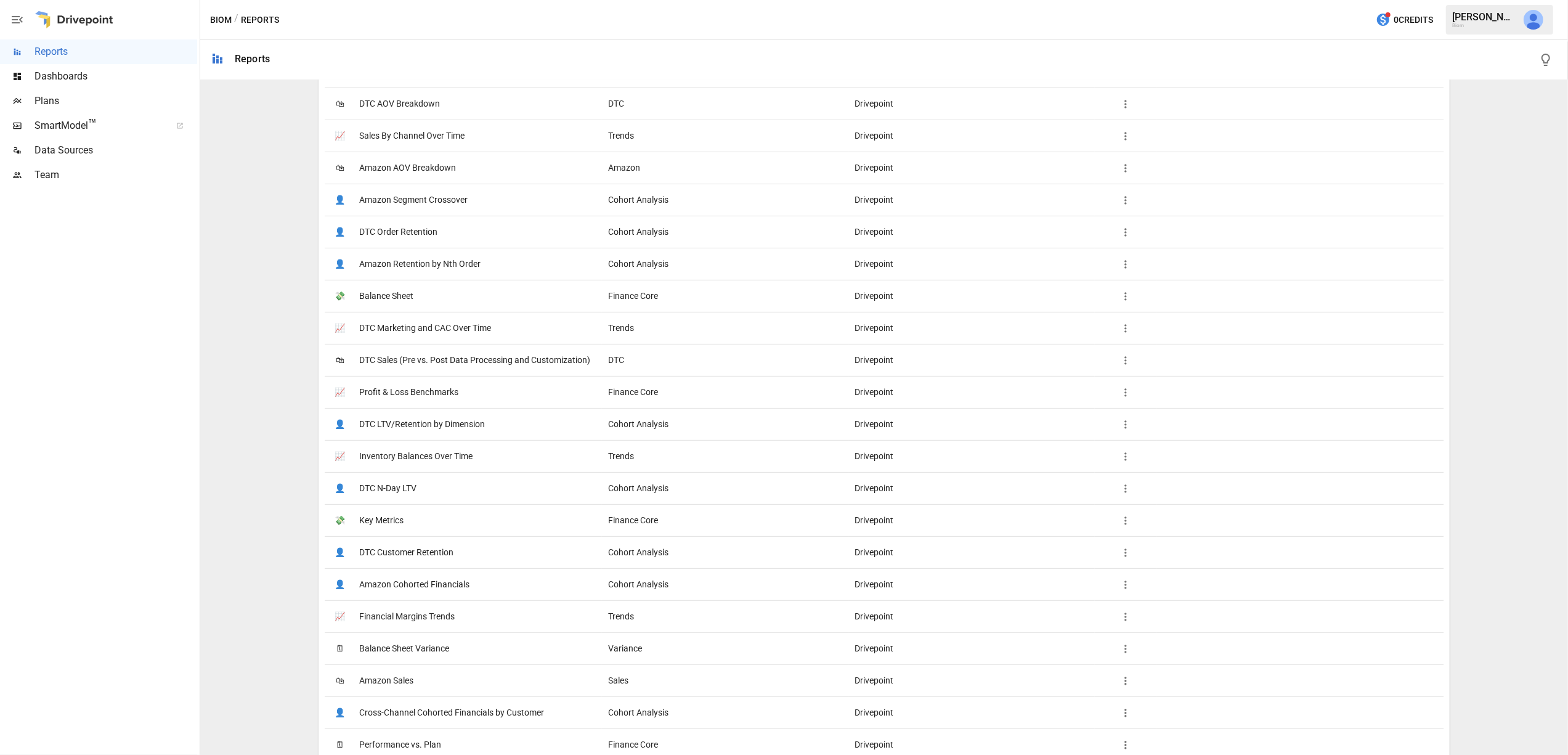
scroll to position [363, 0]
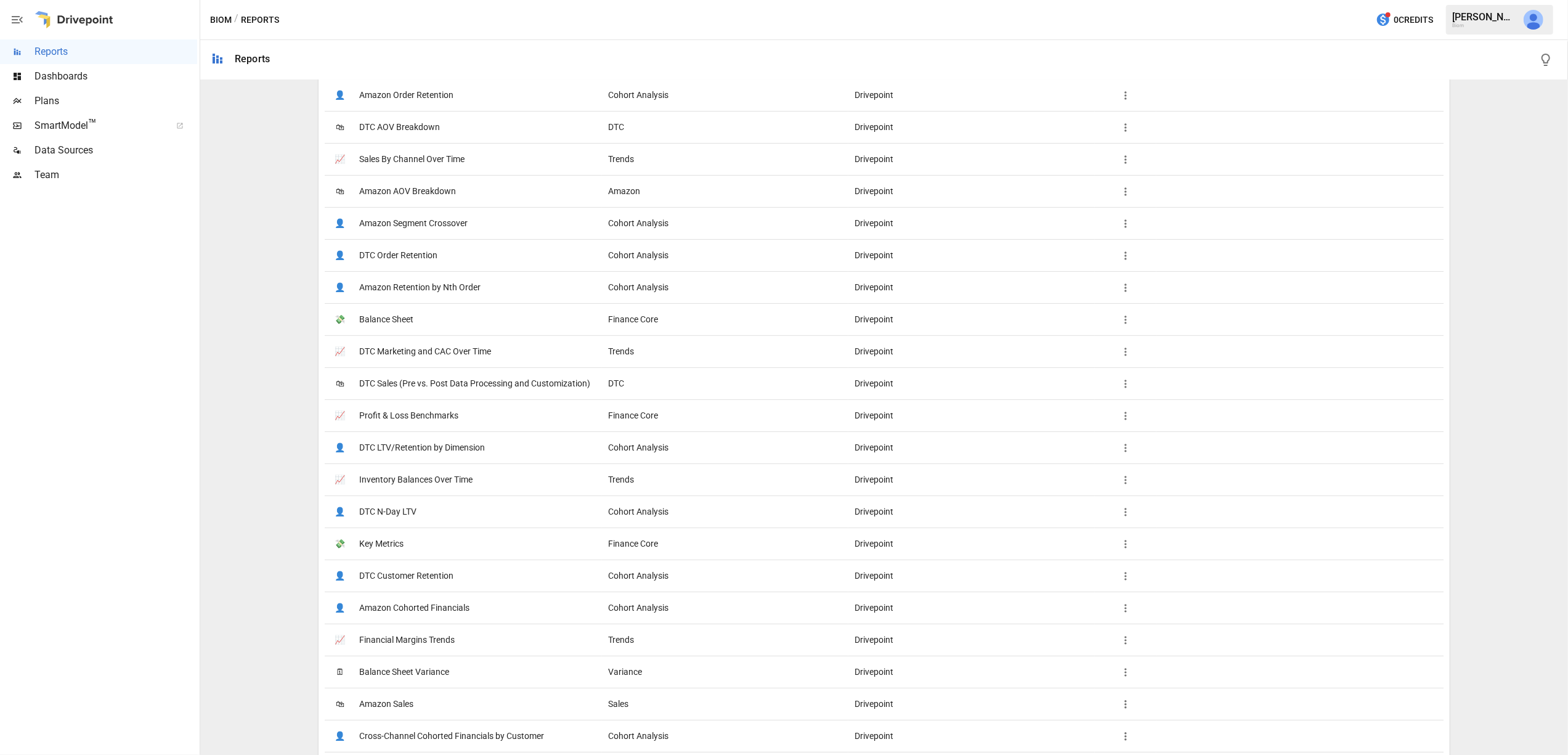
click at [456, 352] on span "DTC Marketing and CAC Over Time" at bounding box center [425, 351] width 132 height 31
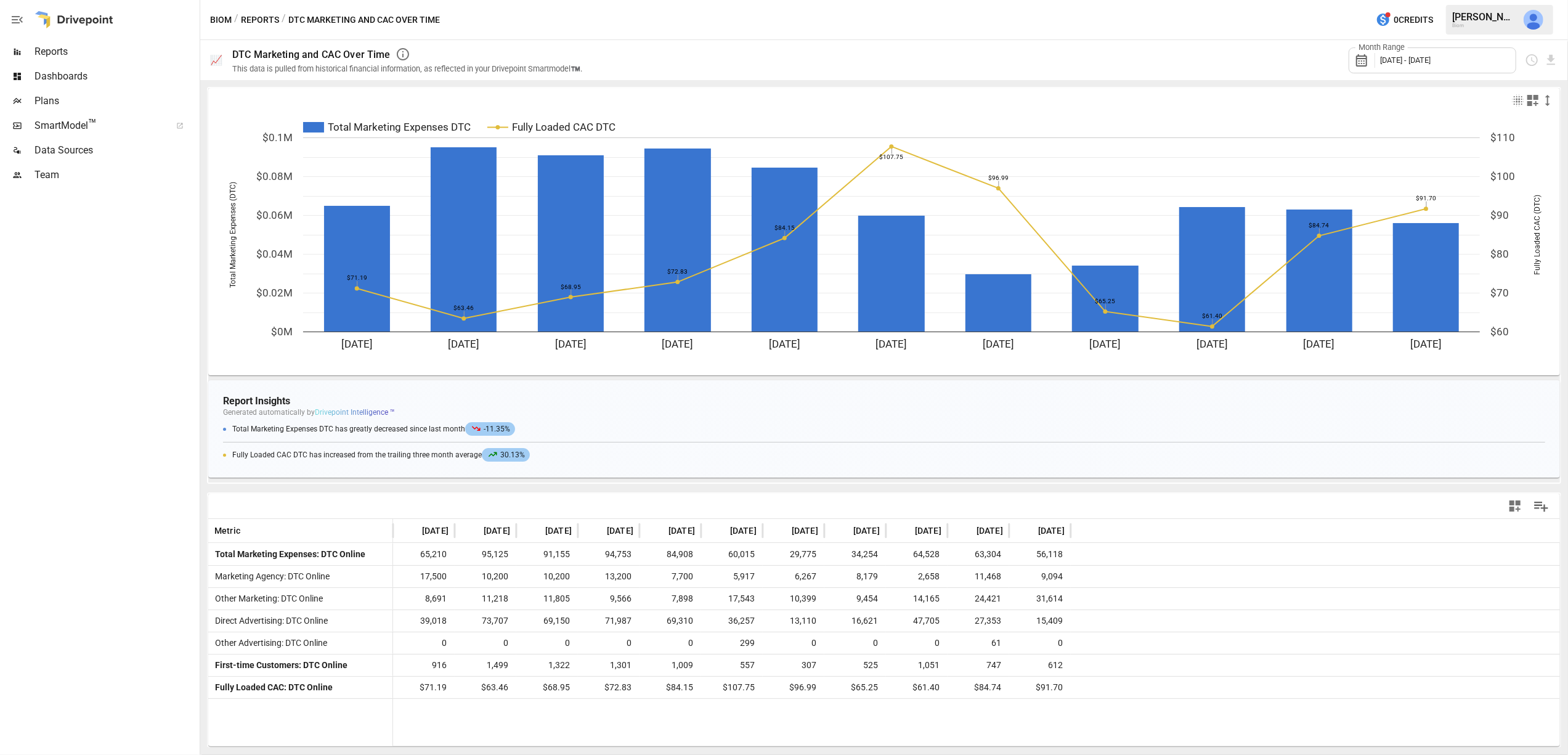
click at [1533, 102] on icon "button" at bounding box center [1533, 100] width 15 height 15
click at [1533, 102] on div at bounding box center [784, 378] width 1568 height 755
click at [258, 21] on button "Reports" at bounding box center [260, 20] width 38 height 16
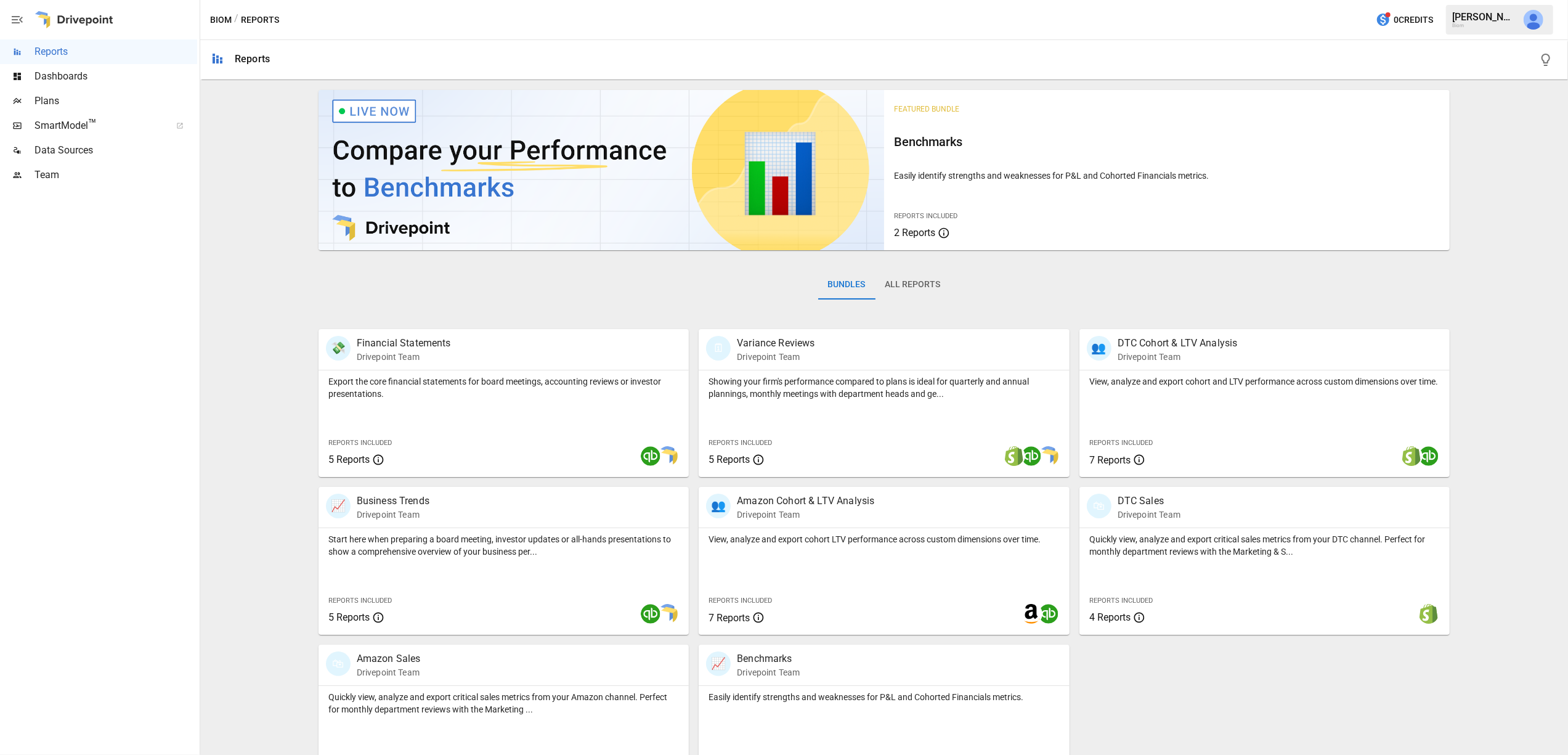
click at [907, 286] on button "All Reports" at bounding box center [913, 284] width 75 height 29
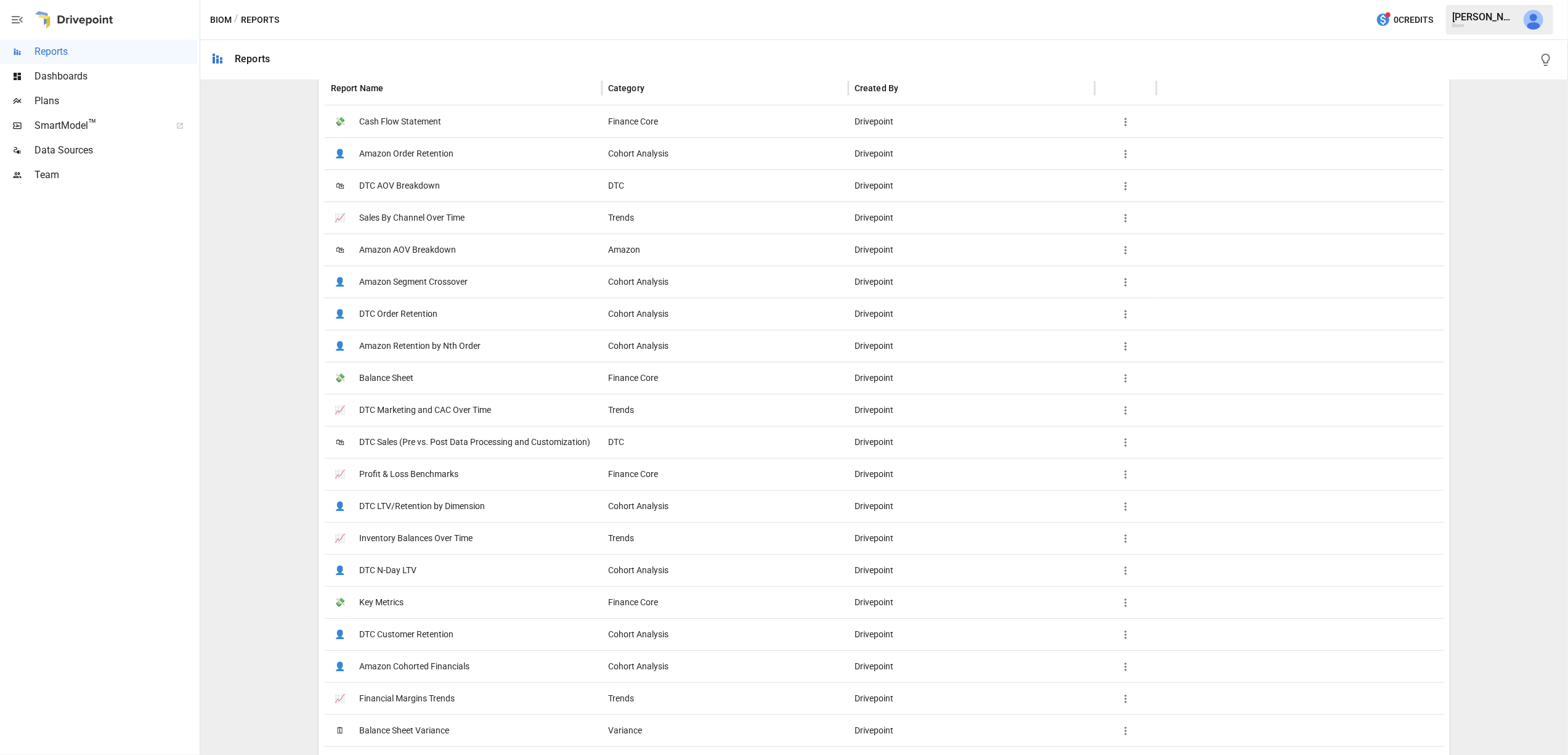
scroll to position [305, 0]
click at [434, 217] on span "Sales By Channel Over Time" at bounding box center [412, 217] width 105 height 31
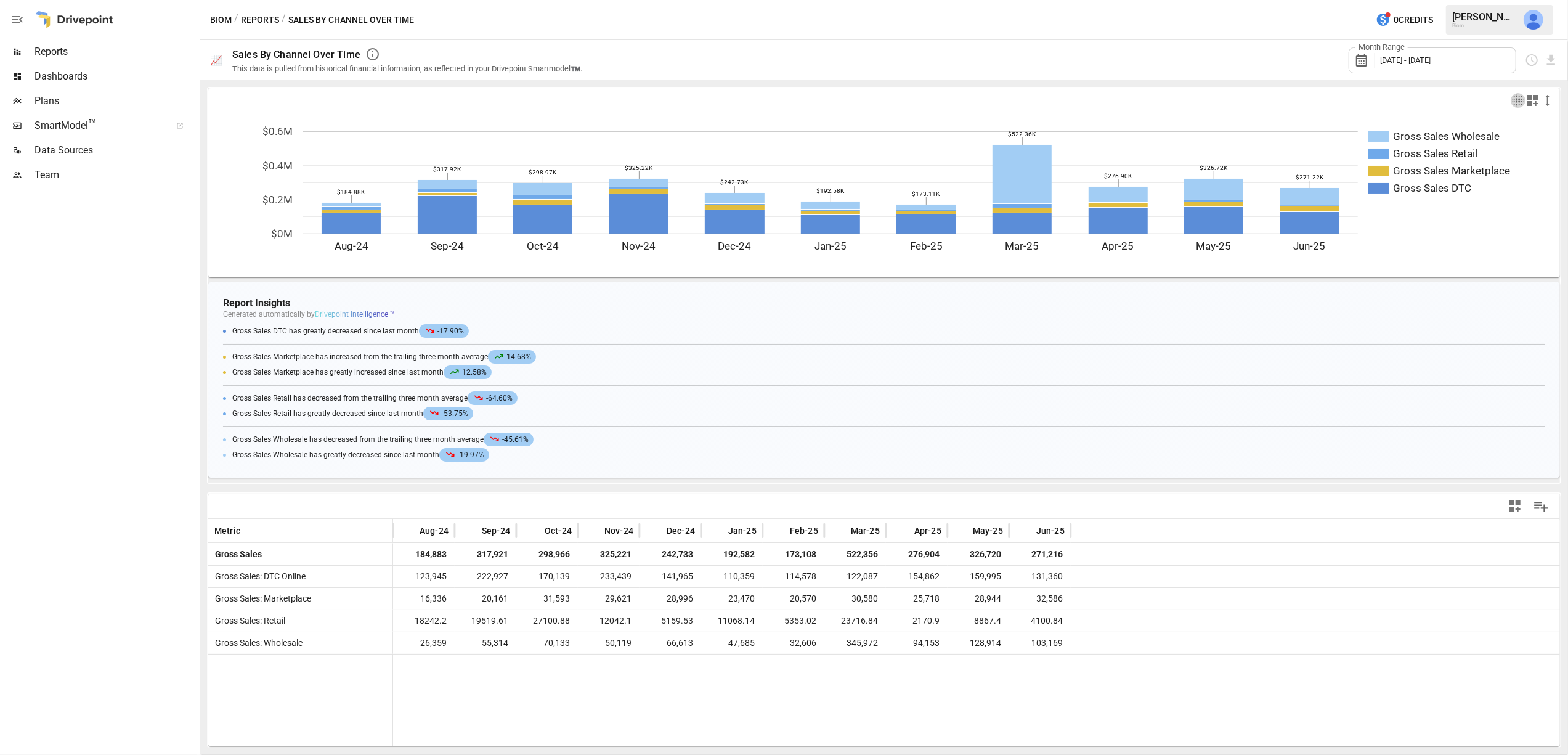
click at [1519, 100] on icon "button" at bounding box center [1518, 100] width 15 height 15
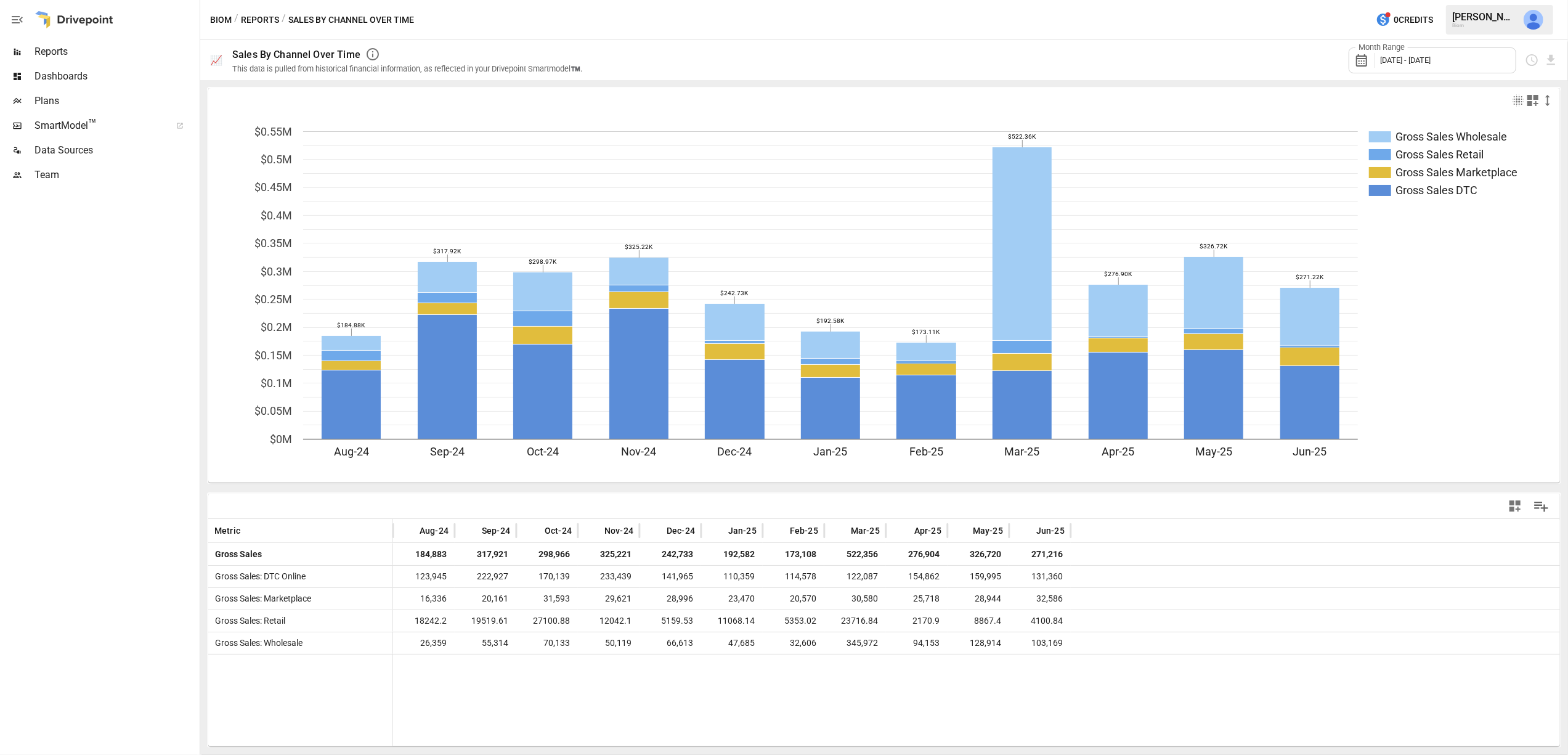
click at [1361, 62] on icon at bounding box center [1362, 60] width 11 height 12
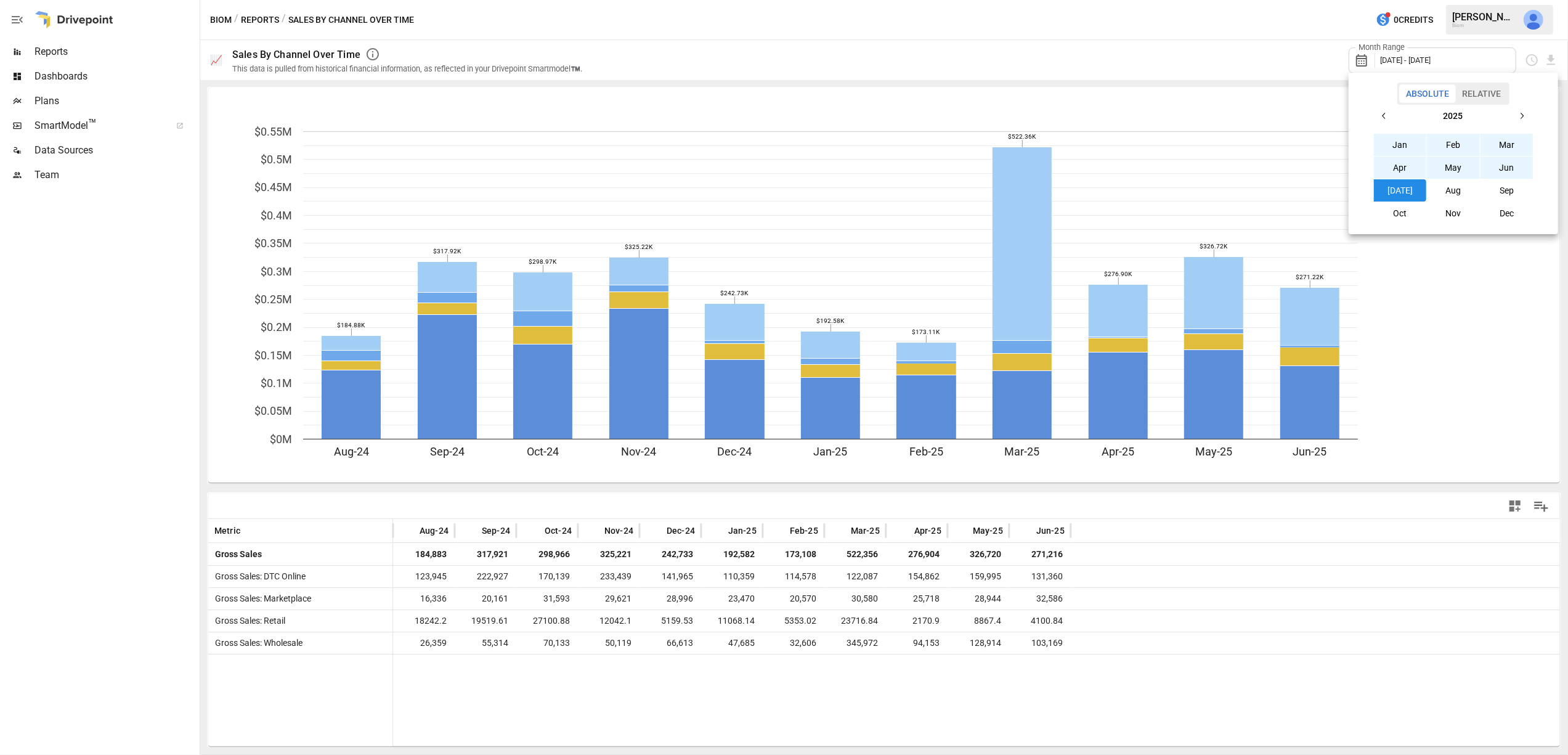
click at [1388, 115] on icon "button" at bounding box center [1384, 116] width 10 height 10
click at [1402, 146] on button "Jan" at bounding box center [1400, 145] width 53 height 22
click at [1521, 114] on icon "button" at bounding box center [1522, 116] width 10 height 10
click at [1135, 24] on div at bounding box center [784, 378] width 1568 height 755
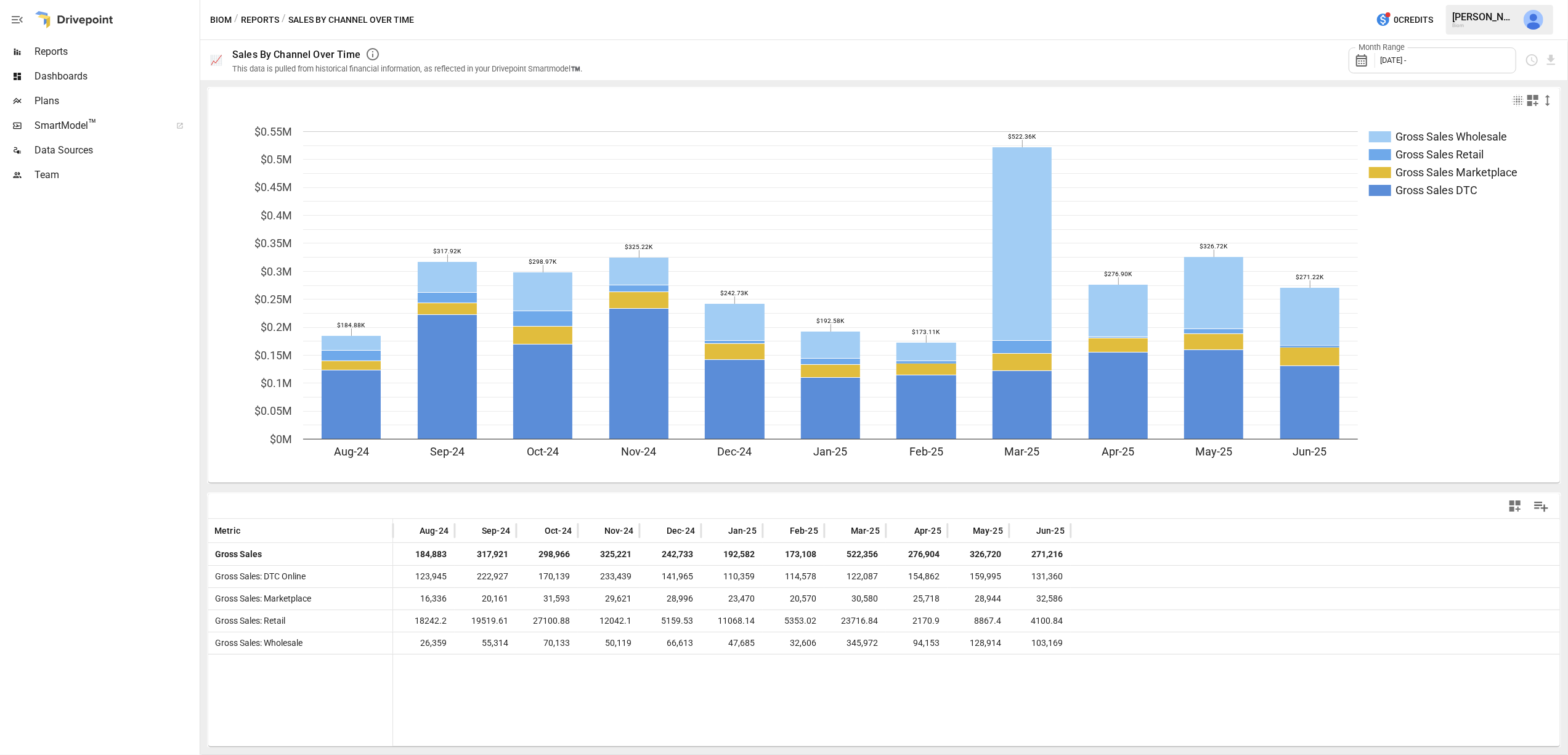
click at [1027, 53] on div "Month Range [DATE] -" at bounding box center [1077, 60] width 961 height 40
